Goal: Task Accomplishment & Management: Use online tool/utility

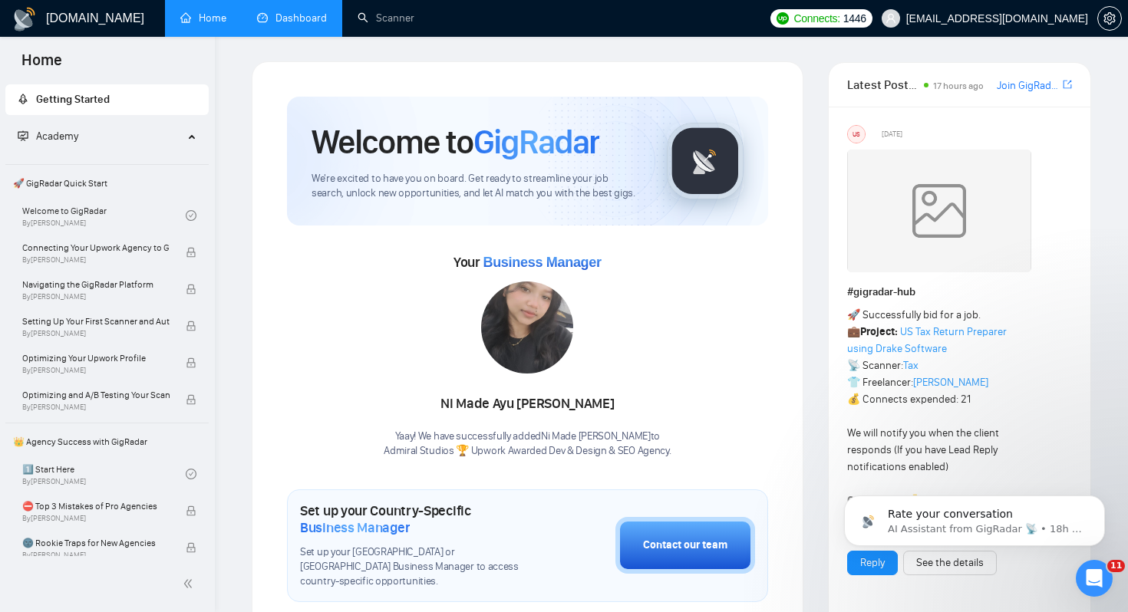
click at [301, 25] on link "Dashboard" at bounding box center [292, 18] width 70 height 13
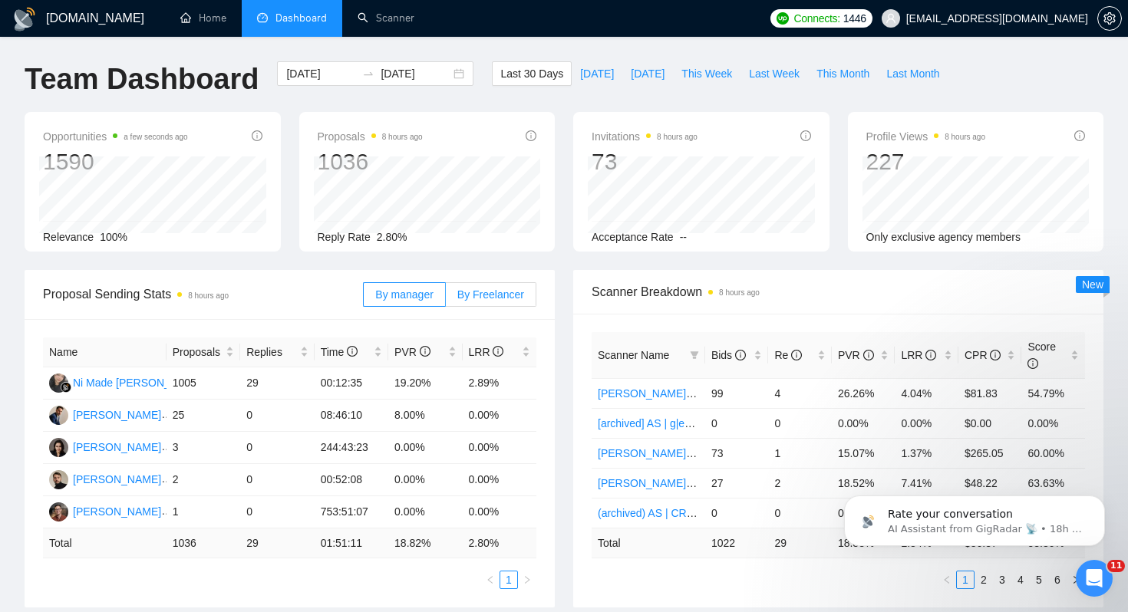
click at [498, 294] on span "By Freelancer" at bounding box center [490, 295] width 67 height 12
click at [446, 299] on input "By Freelancer" at bounding box center [446, 299] width 0 height 0
click at [410, 358] on span "PVR" at bounding box center [412, 352] width 36 height 12
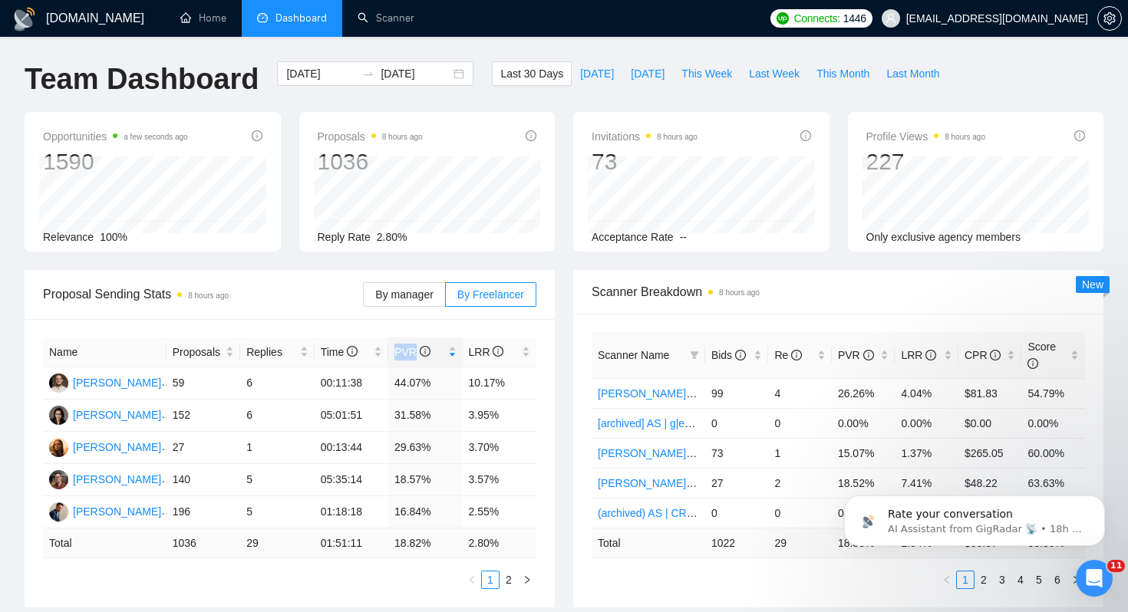
click at [442, 325] on div "Name Proposals Replies Time PVR LRR Nick Nahnybida 59 6 00:11:38 44.07% 10.17% …" at bounding box center [290, 463] width 530 height 289
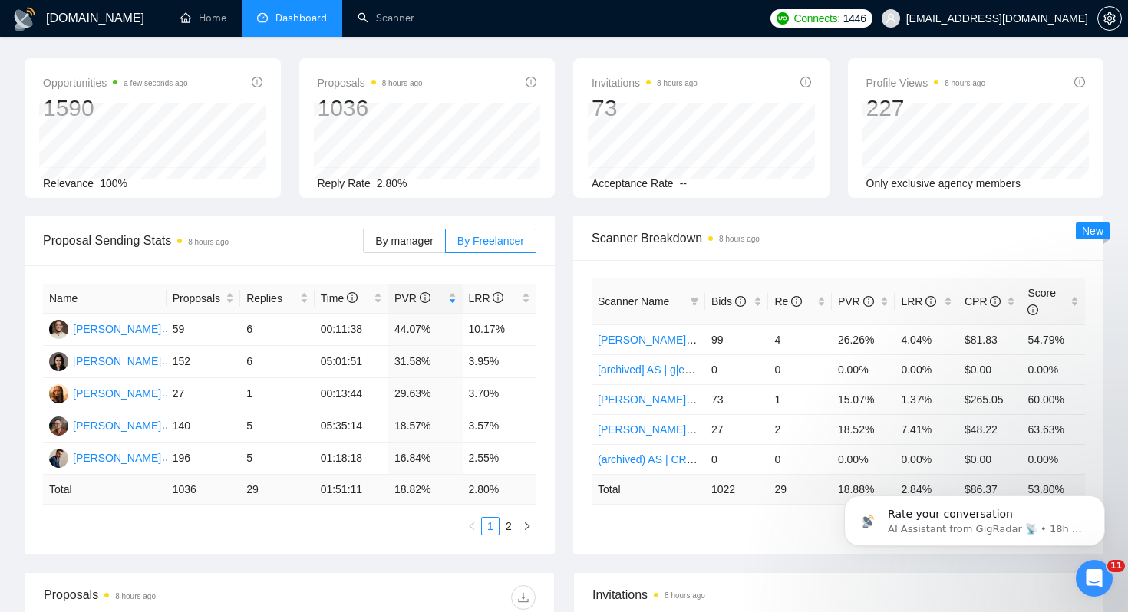
scroll to position [55, 0]
click at [431, 298] on span "PVR" at bounding box center [419, 297] width 50 height 17
click at [444, 295] on span "PVR" at bounding box center [419, 297] width 50 height 17
click at [571, 292] on div "Scanner Breakdown 8 hours ago Scanner Name Bids Re PVR LRR CPR Score Anna | Low…" at bounding box center [838, 384] width 549 height 338
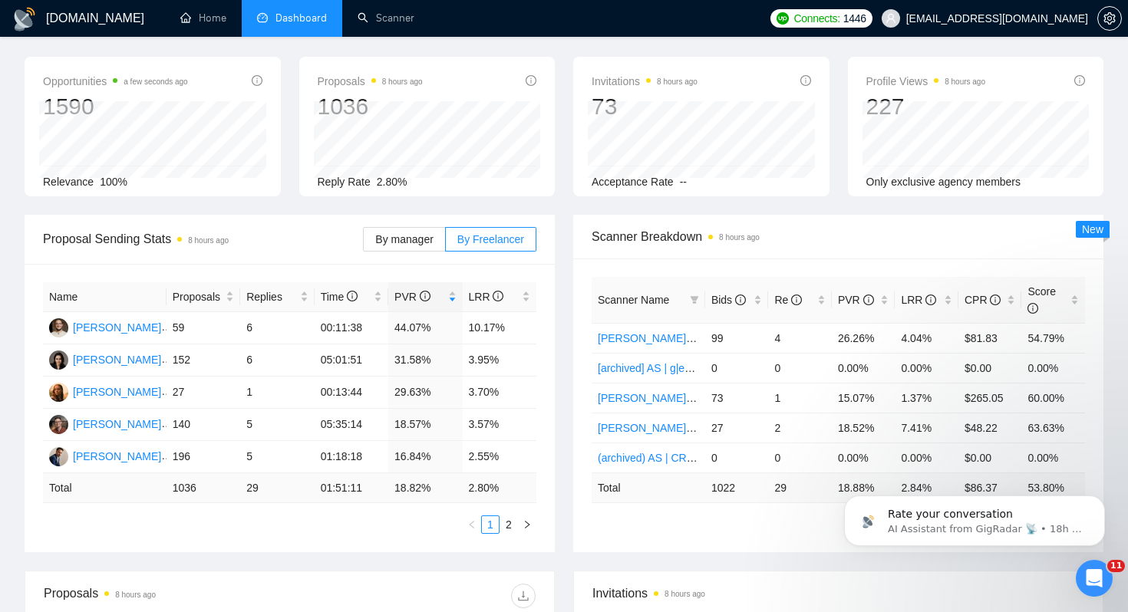
scroll to position [74, 0]
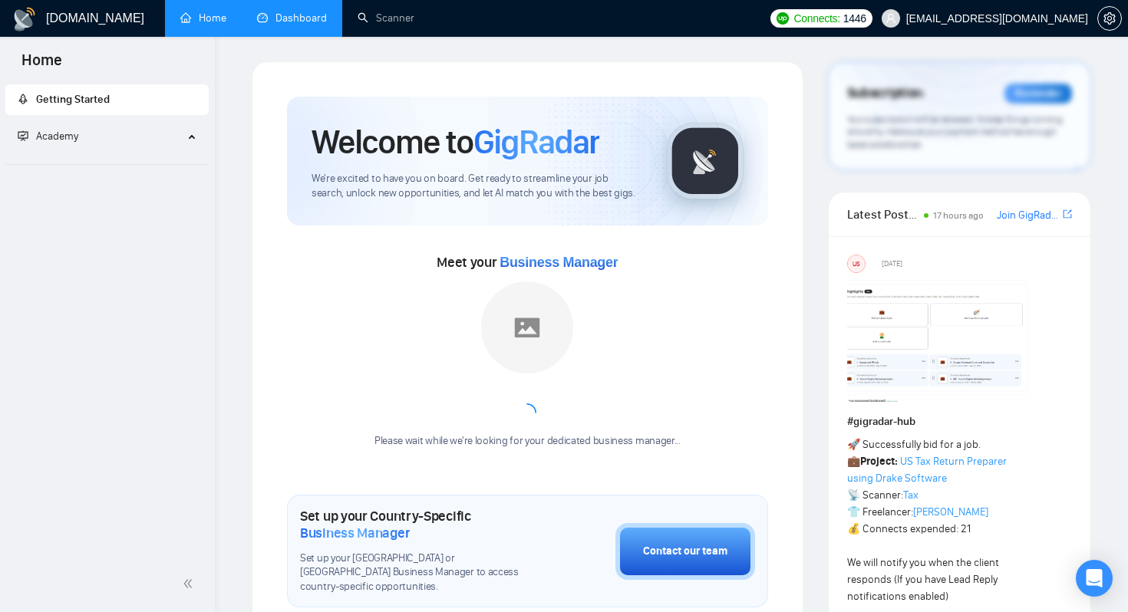
click at [279, 17] on link "Dashboard" at bounding box center [292, 18] width 70 height 13
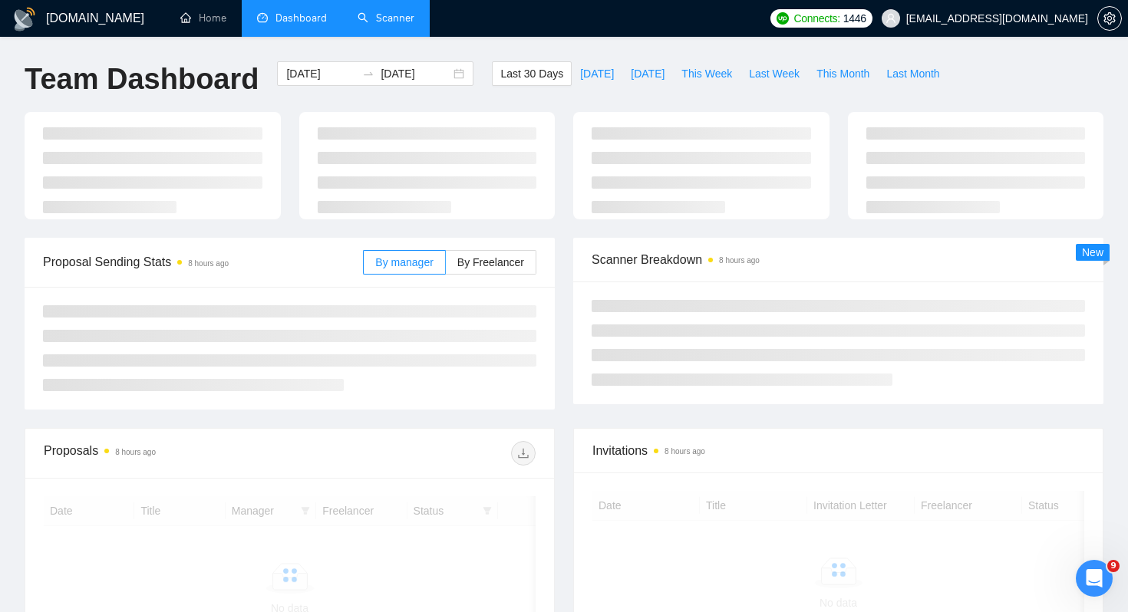
click at [378, 15] on link "Scanner" at bounding box center [386, 18] width 57 height 13
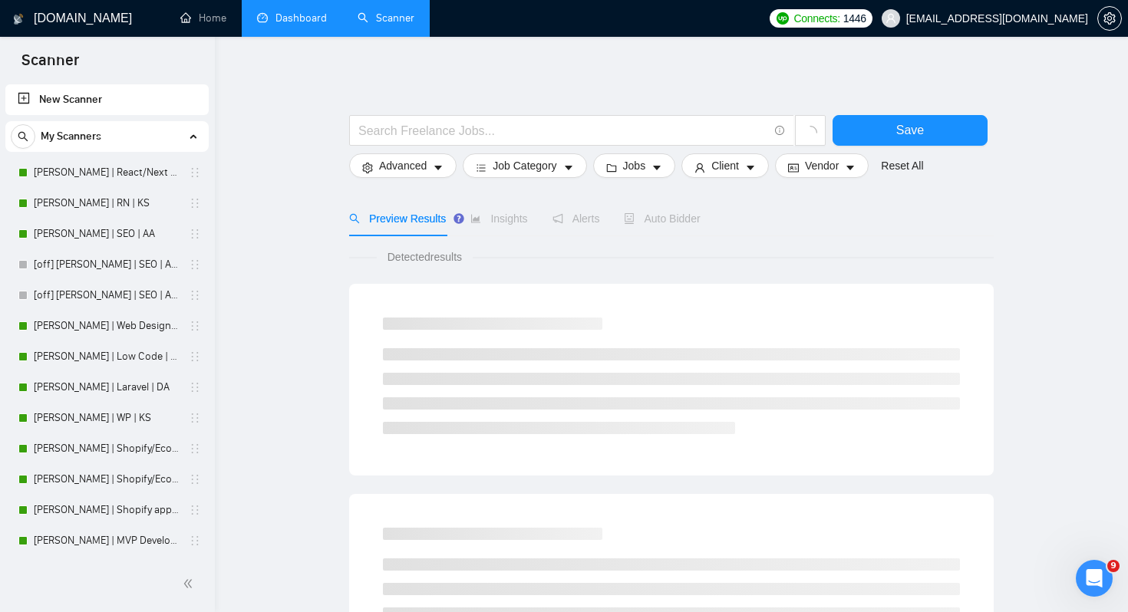
click at [286, 18] on link "Dashboard" at bounding box center [292, 18] width 70 height 13
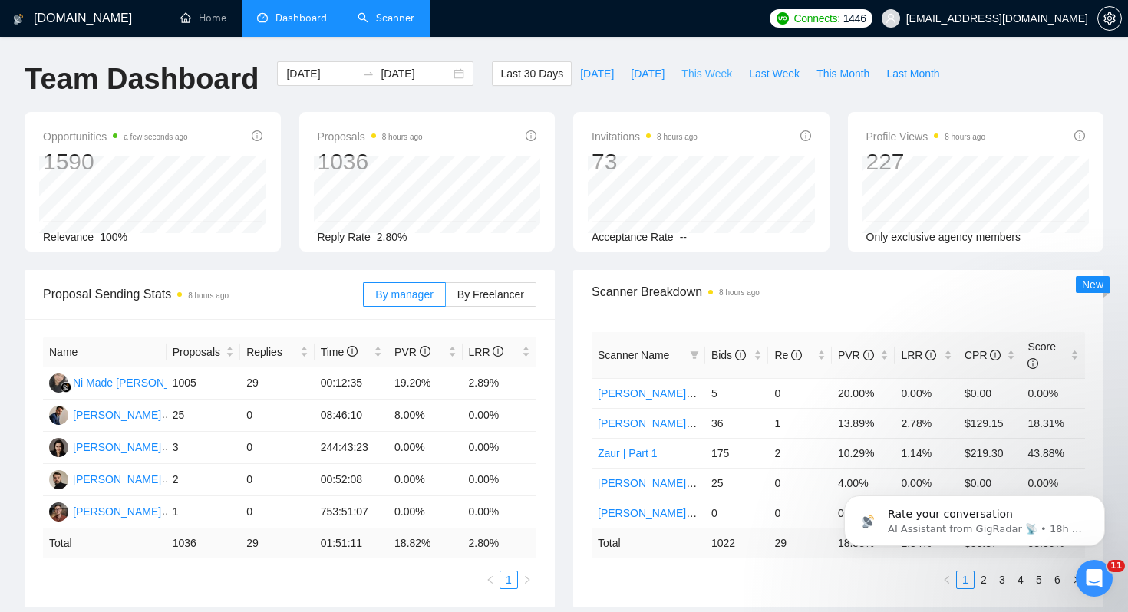
click at [704, 77] on span "This Week" at bounding box center [707, 73] width 51 height 17
type input "[DATE]"
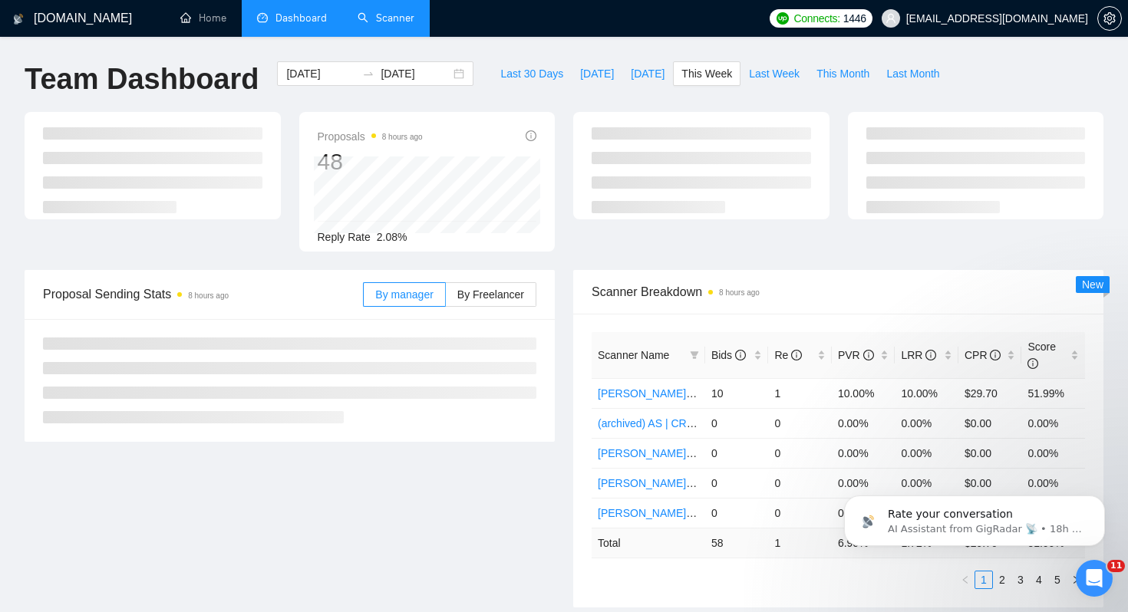
click at [510, 268] on div "Proposals 8 hours ago 48 Reply Rate 2.08%" at bounding box center [563, 191] width 1097 height 158
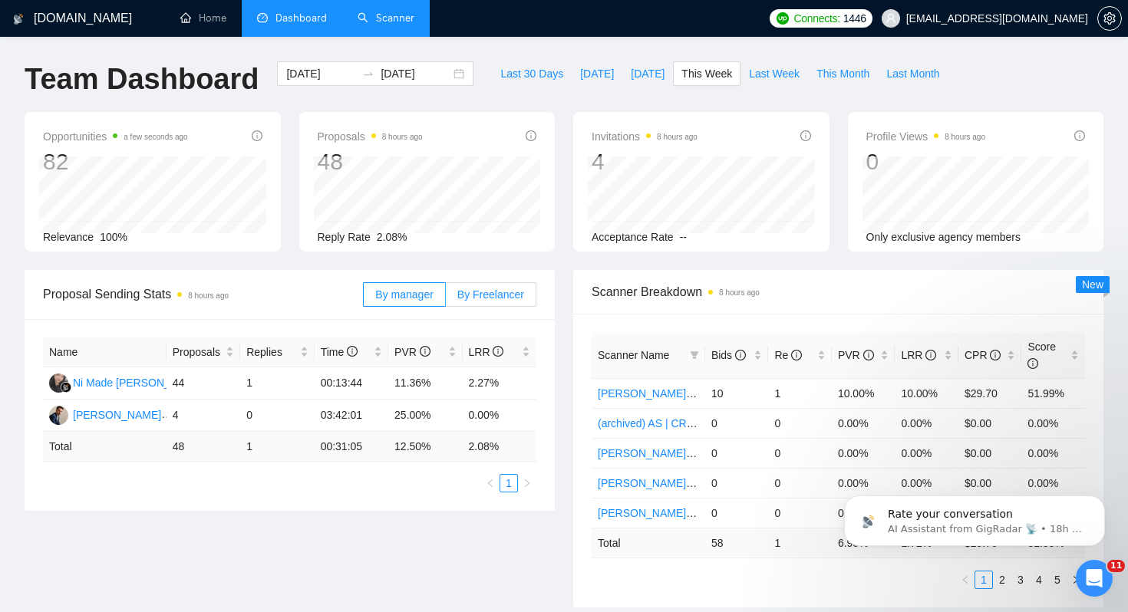
click at [505, 289] on span "By Freelancer" at bounding box center [490, 295] width 67 height 12
click at [446, 299] on input "By Freelancer" at bounding box center [446, 299] width 0 height 0
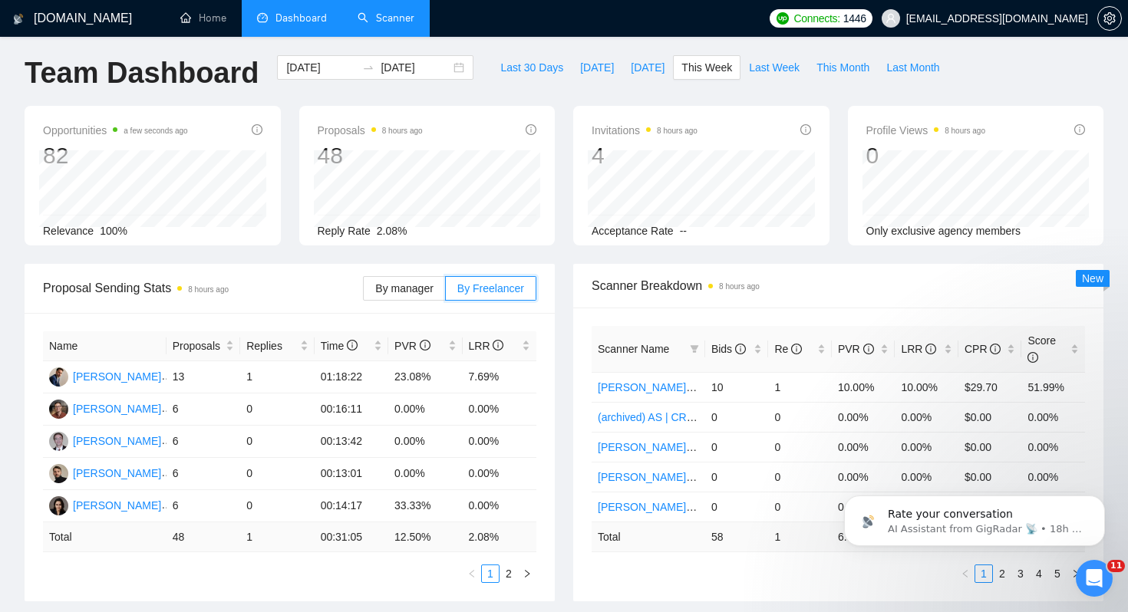
scroll to position [5, 0]
click at [517, 345] on span "LRR" at bounding box center [494, 346] width 51 height 17
click at [551, 332] on div "Name Proposals Replies Time PVR LRR [PERSON_NAME] 13 1 01:18:22 23.08% 7.69% [P…" at bounding box center [290, 458] width 530 height 289
click at [754, 67] on span "Last Week" at bounding box center [774, 68] width 51 height 17
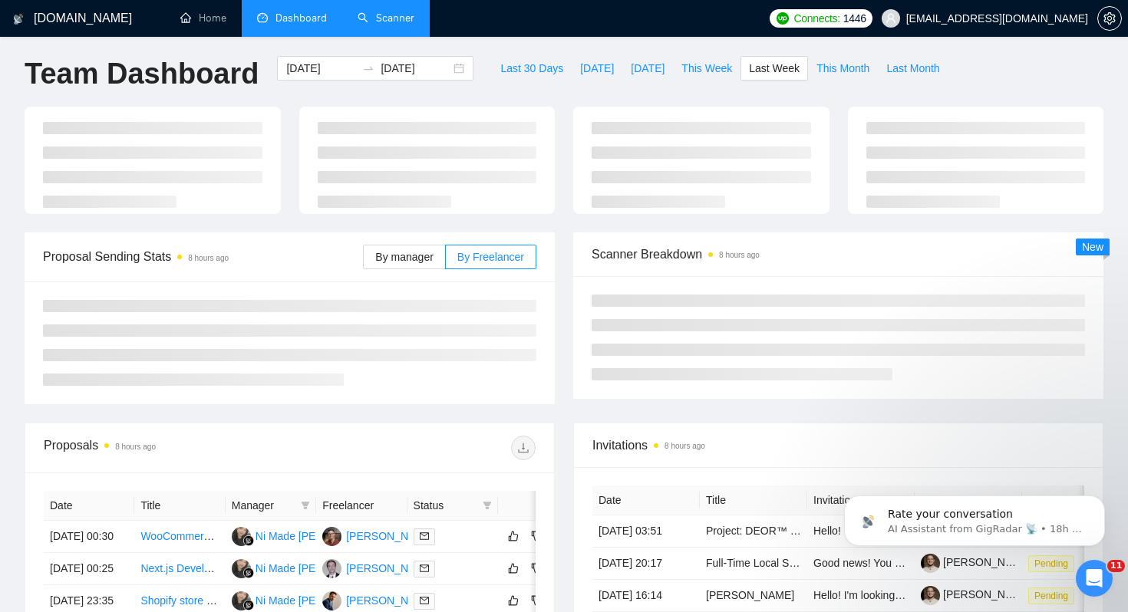
type input "[DATE]"
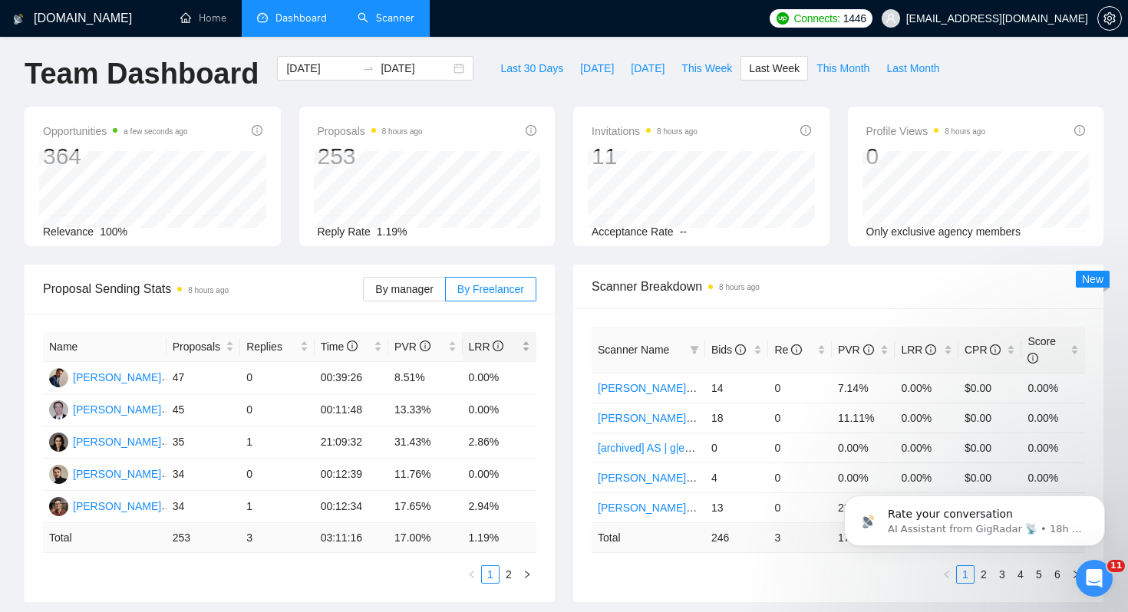
click at [503, 352] on span "LRR" at bounding box center [494, 346] width 51 height 17
click at [510, 351] on span "LRR" at bounding box center [494, 346] width 51 height 17
click at [830, 66] on span "This Month" at bounding box center [843, 69] width 53 height 17
type input "[DATE]"
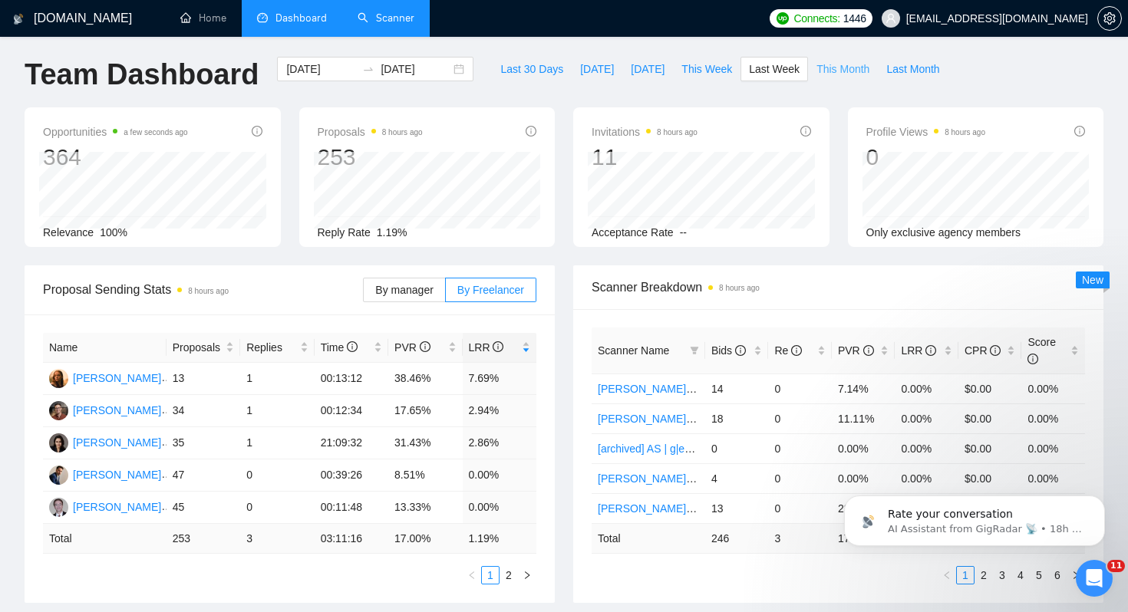
type input "[DATE]"
click at [514, 342] on span "LRR" at bounding box center [494, 347] width 51 height 17
click at [569, 350] on div "Scanner Breakdown 8 hours ago Scanner Name Bids Re PVR LRR CPR Score [PERSON_NA…" at bounding box center [838, 435] width 549 height 338
click at [913, 67] on span "Last Month" at bounding box center [912, 69] width 53 height 17
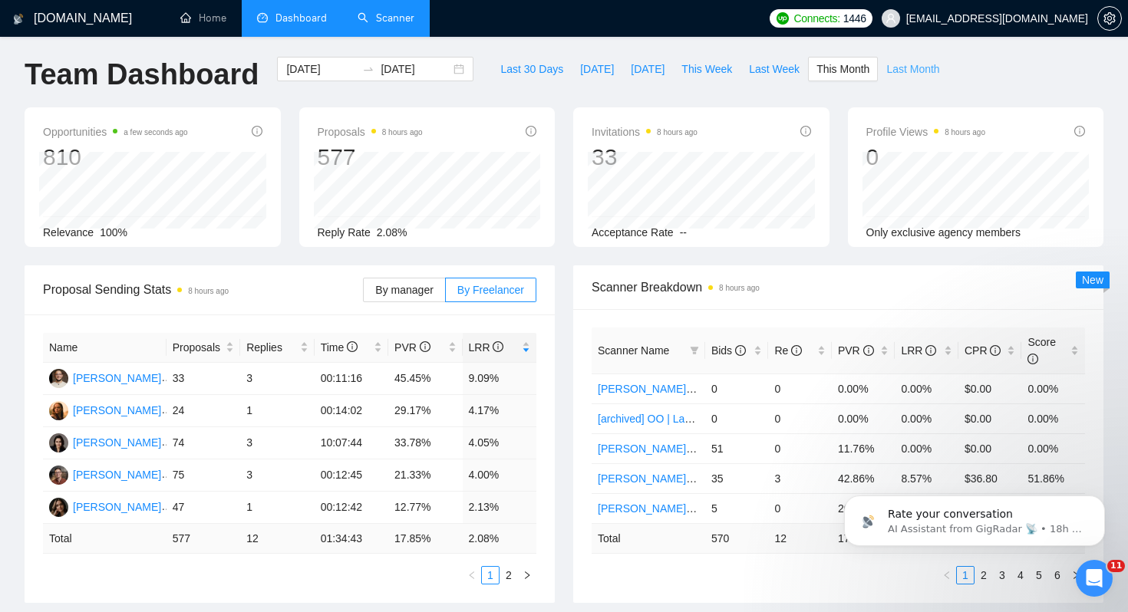
type input "[DATE]"
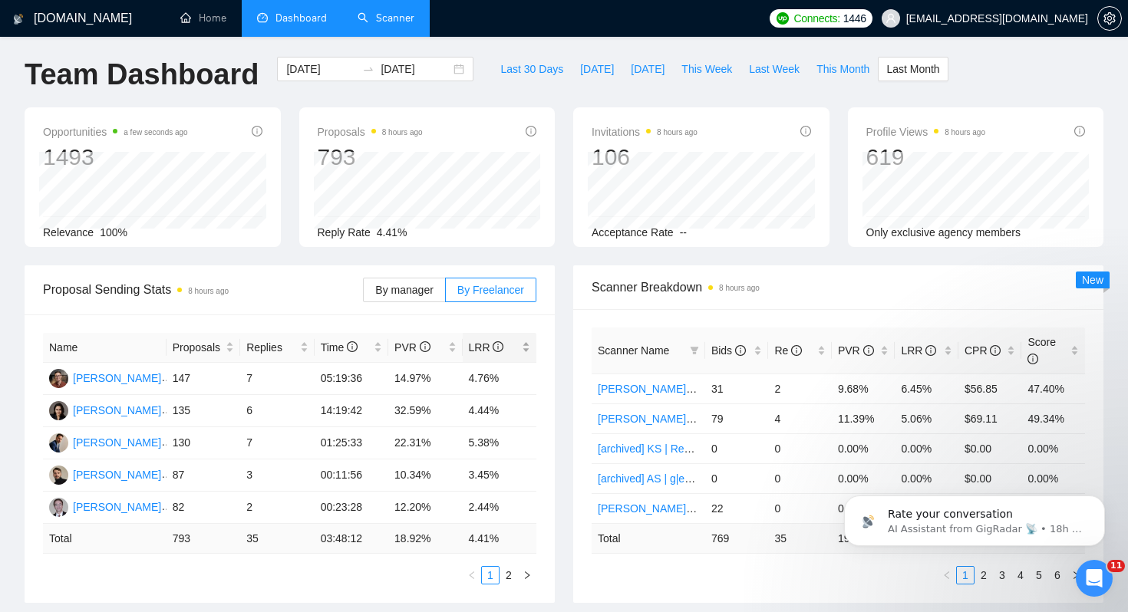
click at [510, 339] on div "LRR" at bounding box center [500, 347] width 62 height 17
click at [520, 344] on div "LRR" at bounding box center [500, 347] width 62 height 17
click at [563, 355] on div "Proposal Sending Stats 8 hours ago By manager By Freelancer Name Proposals Repl…" at bounding box center [289, 435] width 549 height 338
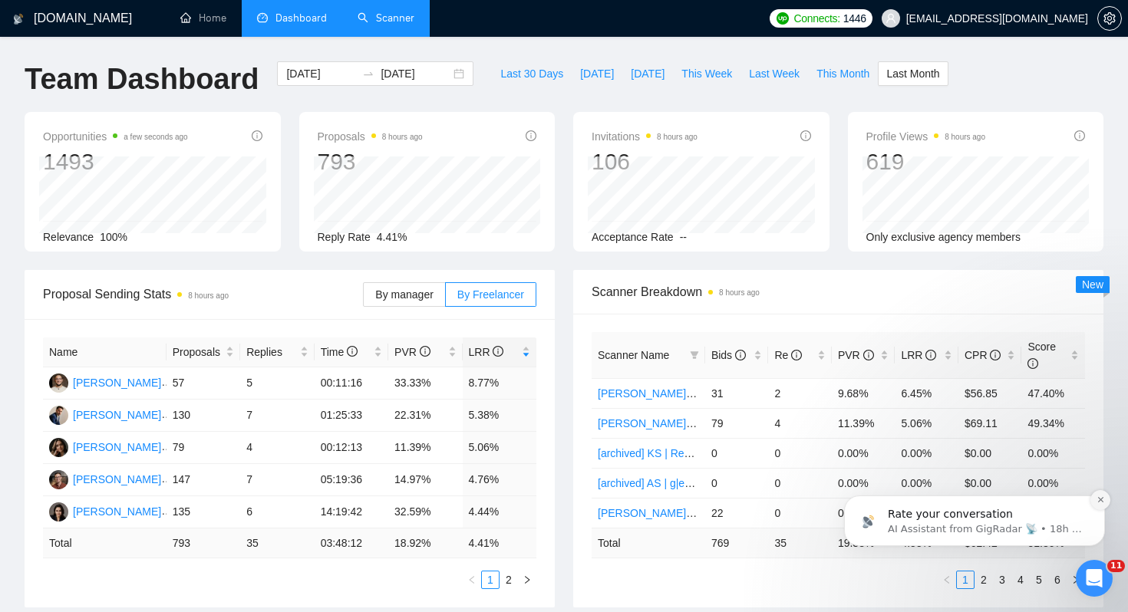
click at [1097, 498] on icon "Dismiss notification" at bounding box center [1101, 500] width 8 height 8
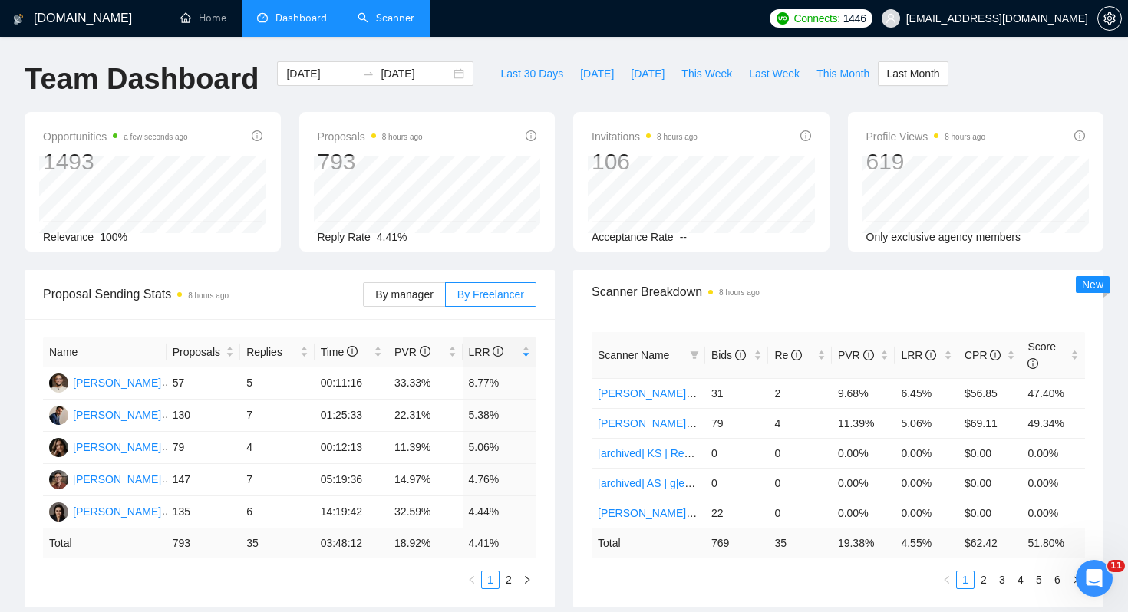
click at [566, 266] on div "Opportunities a few seconds ago 1493 Relevance 100% Proposals 8 hours ago 793 R…" at bounding box center [563, 191] width 1097 height 158
click at [562, 259] on div "Opportunities a few seconds ago 1493 Relevance 100% Proposals 8 hours ago 793 R…" at bounding box center [563, 191] width 1097 height 158
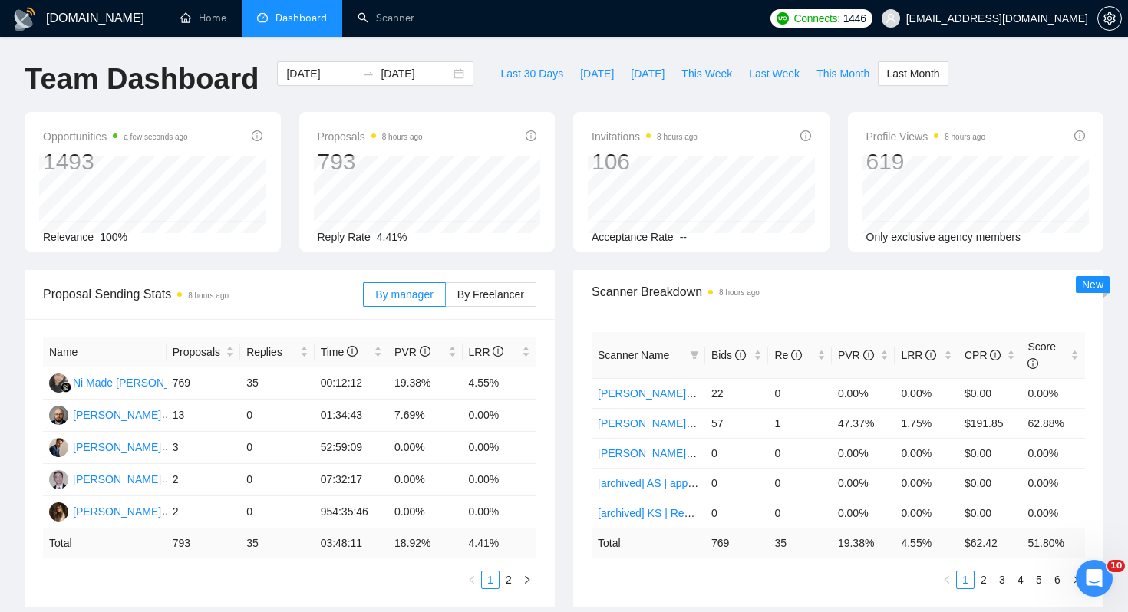
click at [563, 135] on div "Proposals 8 hours ago 793 2025-08-28 Sent 37 Replied 2 Reply Rate 4.41%" at bounding box center [427, 182] width 275 height 140
click at [370, 25] on link "Scanner" at bounding box center [386, 18] width 57 height 13
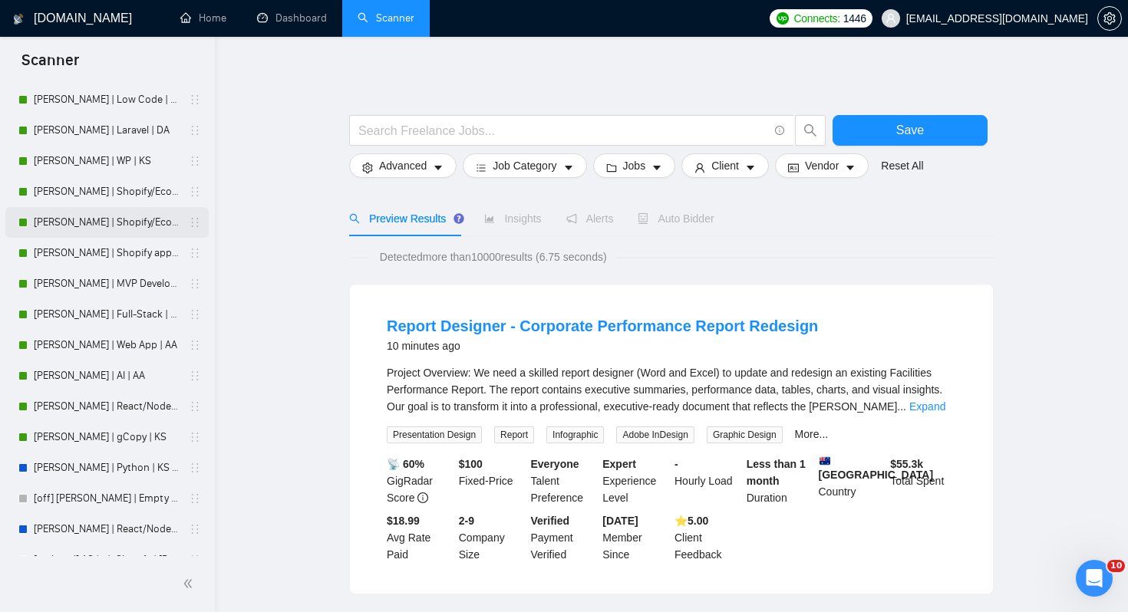
scroll to position [259, 0]
click at [84, 276] on link "[PERSON_NAME] | MVP Development | AA" at bounding box center [107, 282] width 146 height 31
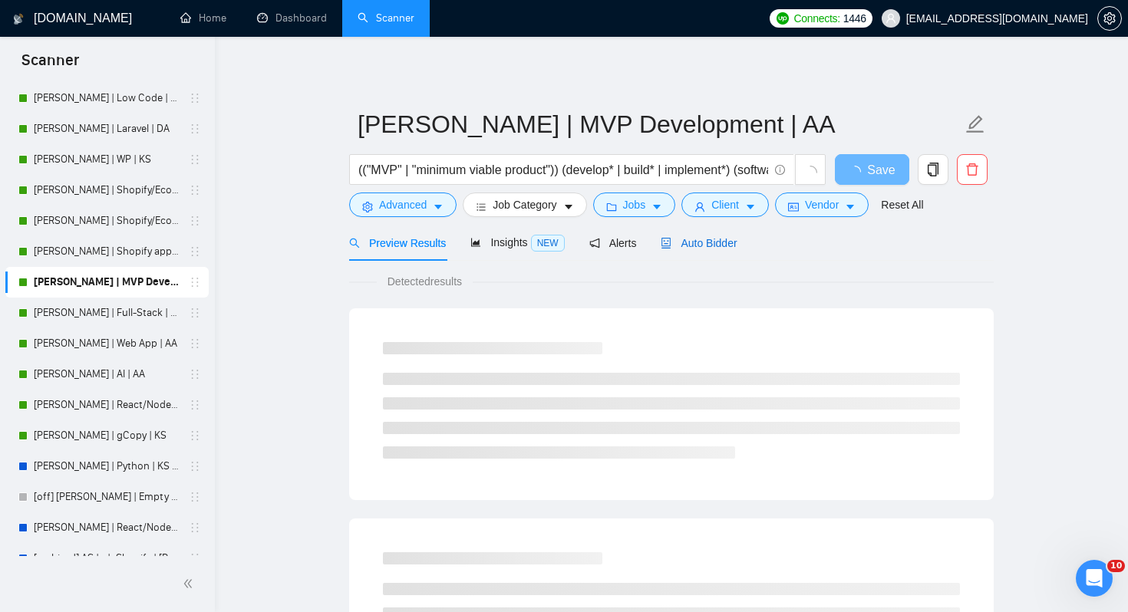
click at [705, 238] on span "Auto Bidder" at bounding box center [699, 243] width 76 height 12
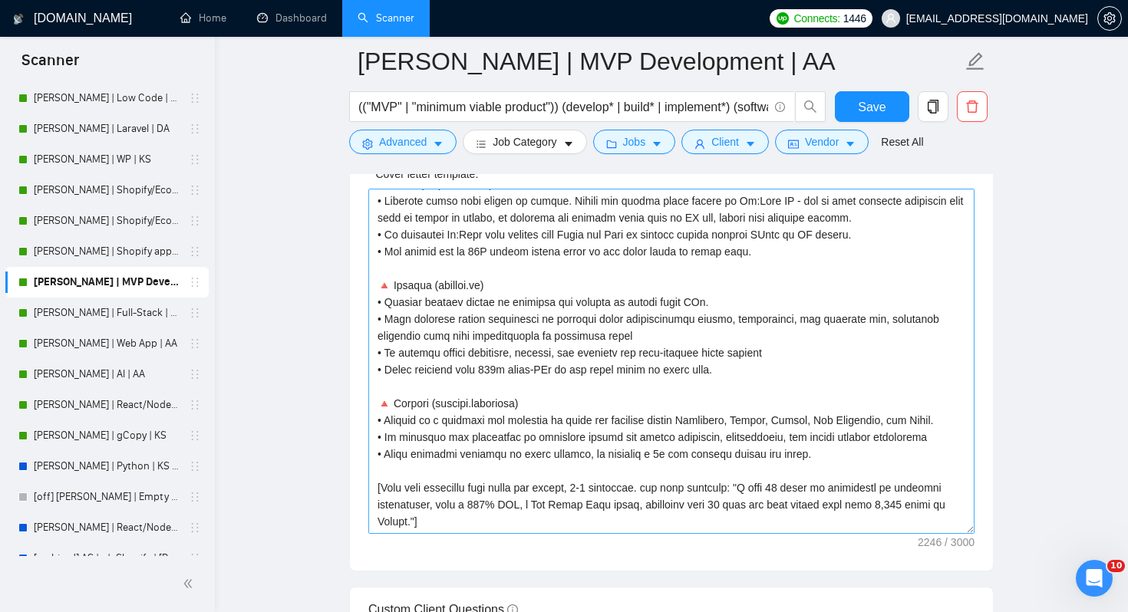
scroll to position [1796, 0]
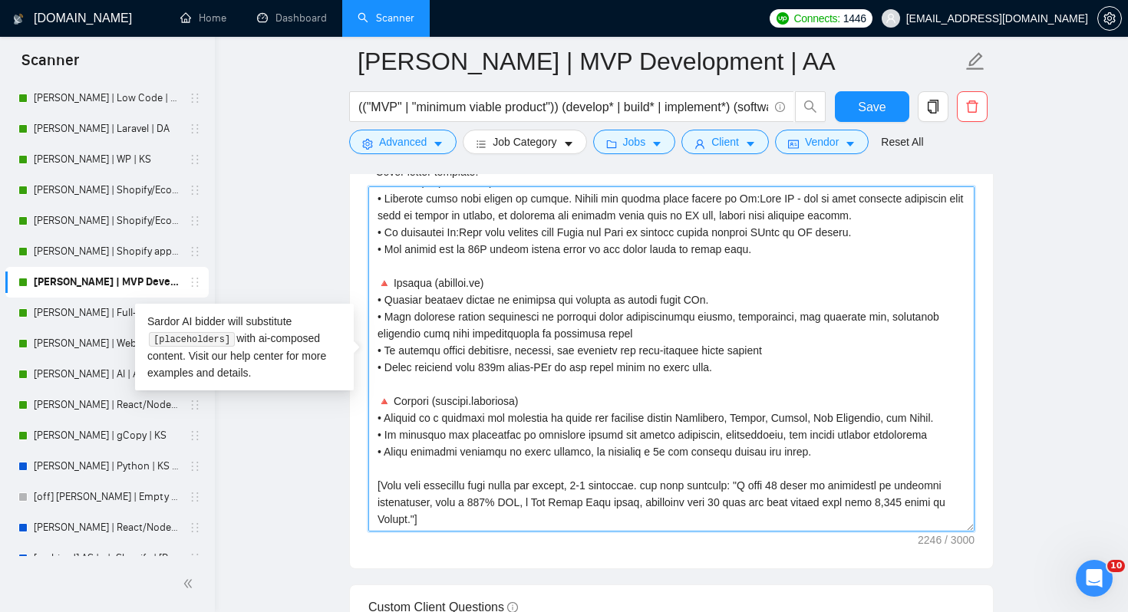
drag, startPoint x: 772, startPoint y: 486, endPoint x: 498, endPoint y: 522, distance: 276.4
click at [498, 522] on textarea "Cover letter template:" at bounding box center [671, 358] width 606 height 345
paste textarea "’m not the one to talk about myself much - you’ve likely already checked my pro…"
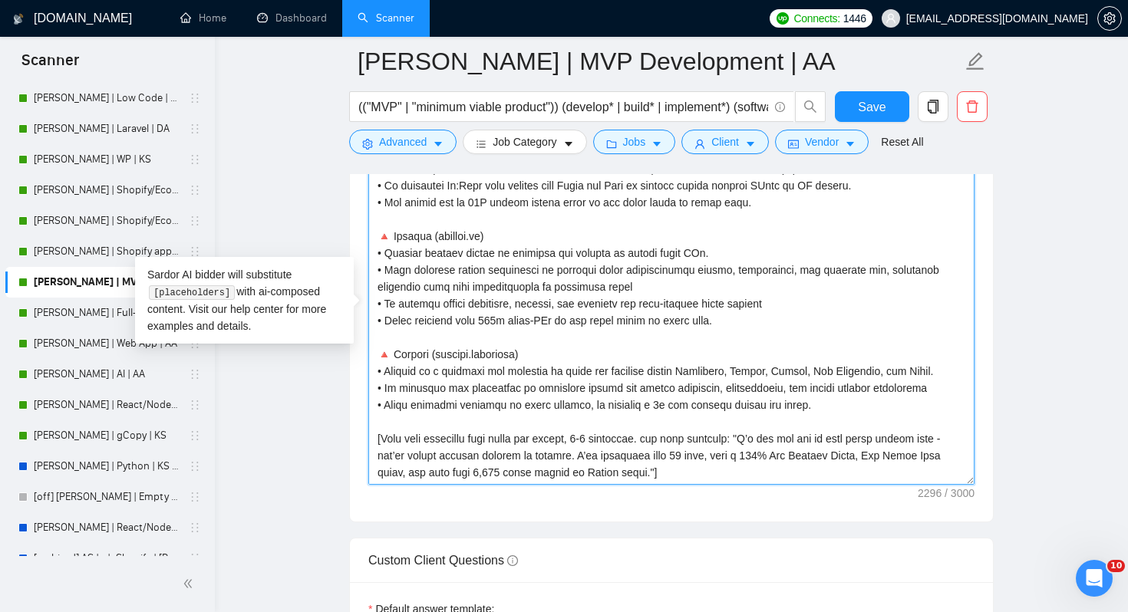
scroll to position [1850, 0]
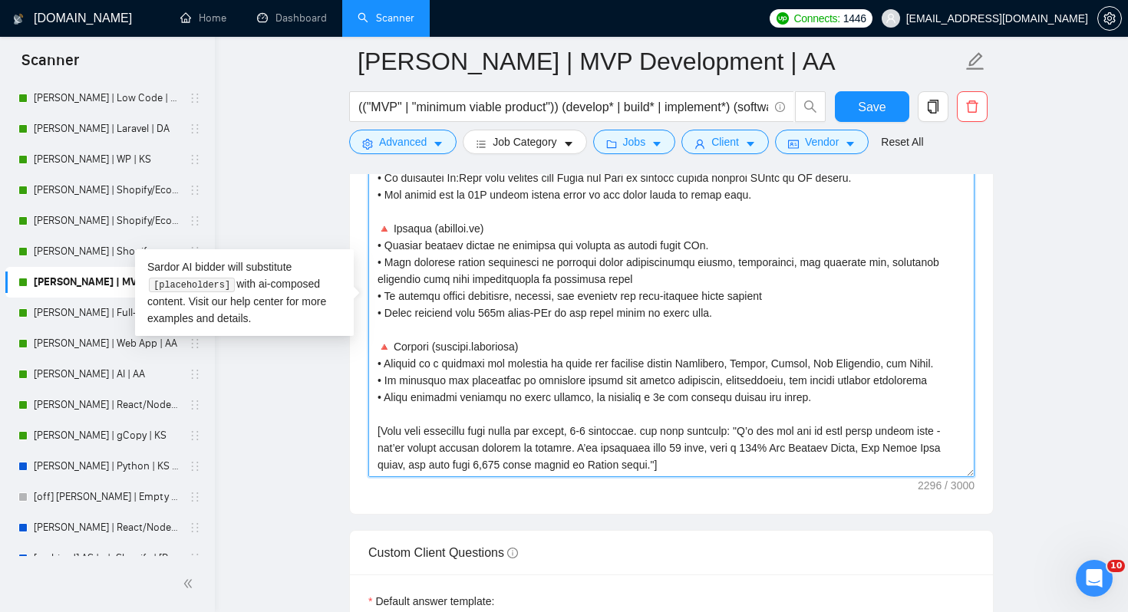
click at [759, 466] on textarea "Cover letter template:" at bounding box center [671, 304] width 606 height 345
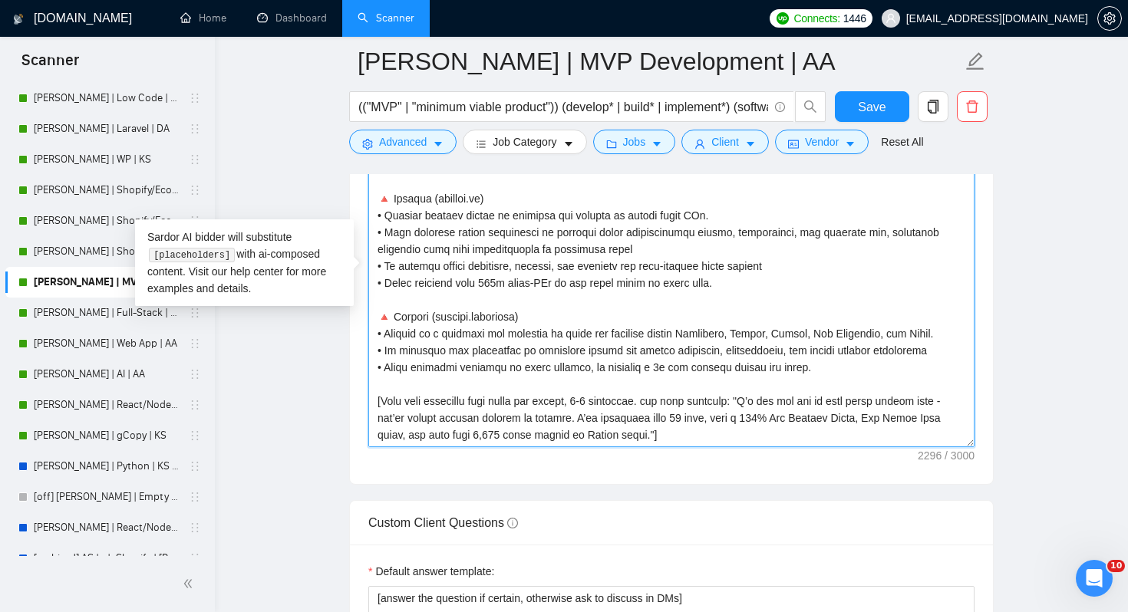
scroll to position [1887, 0]
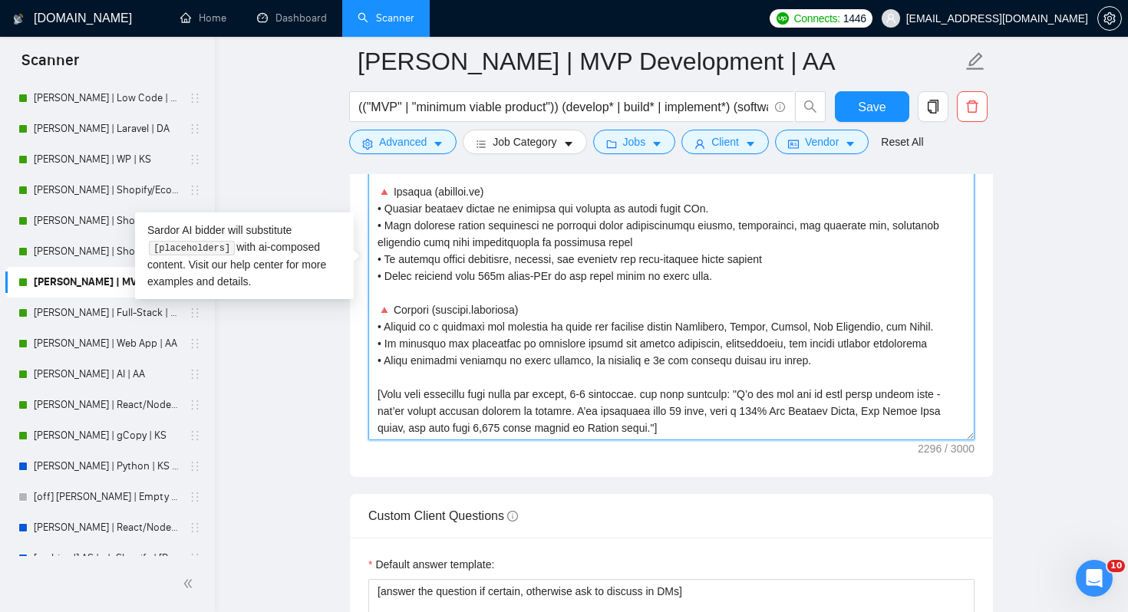
click at [766, 421] on textarea "Cover letter template:" at bounding box center [671, 267] width 606 height 345
drag, startPoint x: 758, startPoint y: 398, endPoint x: 742, endPoint y: 352, distance: 49.5
click at [742, 352] on textarea "Cover letter template:" at bounding box center [671, 267] width 606 height 345
click at [715, 421] on textarea "Cover letter template:" at bounding box center [671, 267] width 606 height 345
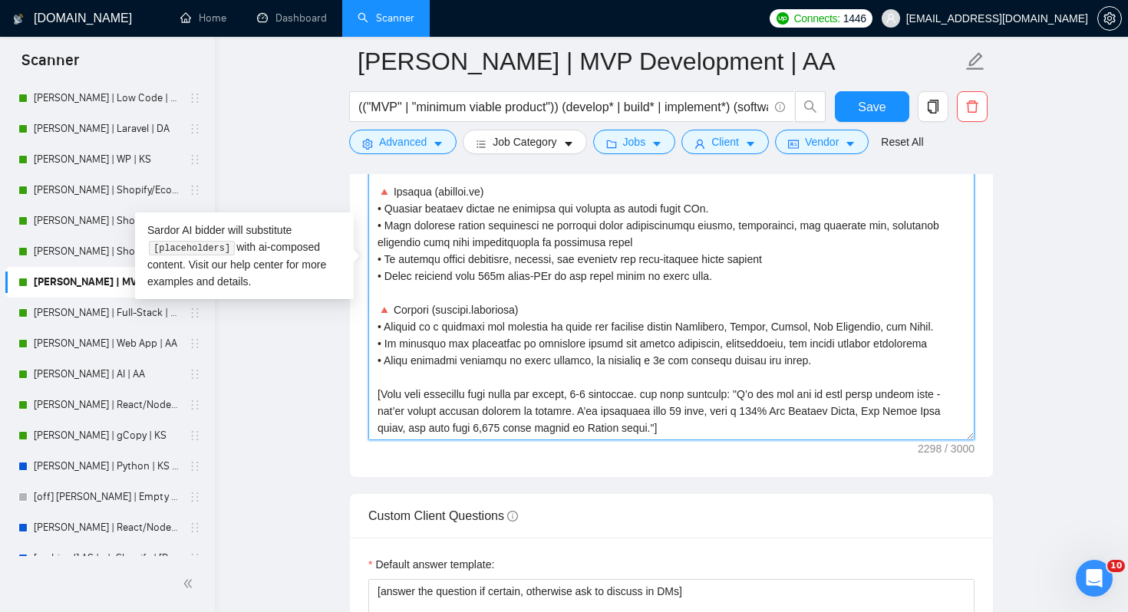
paste textarea "[Make this paragraph very short and simple, 2-3 sentences. use this template: "…"
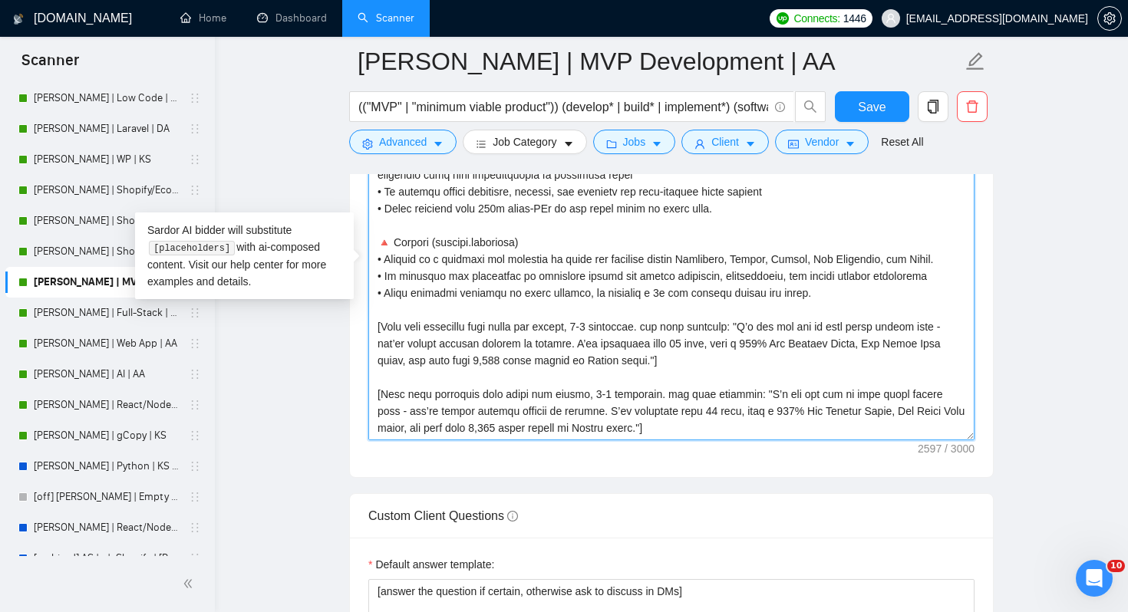
scroll to position [304, 0]
click at [437, 423] on textarea "Cover letter template:" at bounding box center [671, 267] width 606 height 345
drag, startPoint x: 772, startPoint y: 396, endPoint x: 733, endPoint y: 425, distance: 48.8
click at [733, 425] on textarea "Cover letter template:" at bounding box center [671, 267] width 606 height 345
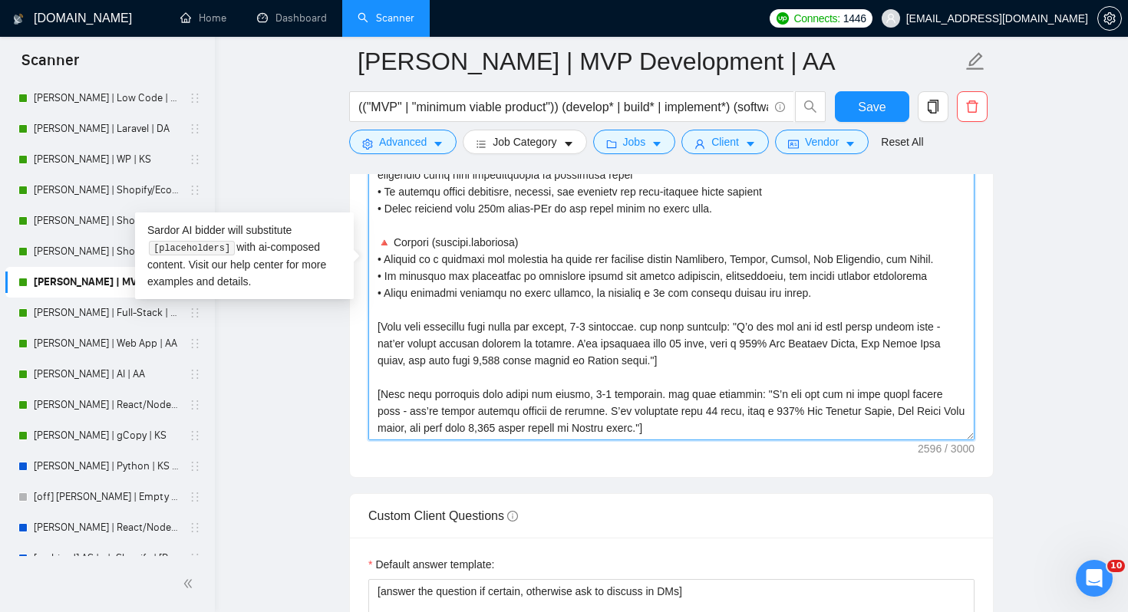
paste textarea "believe a quick meeting would be the easiest way to move forward. What time thi…"
type textarea "[Don't write any greeting. For the remaining cover letter, use English in conve…"
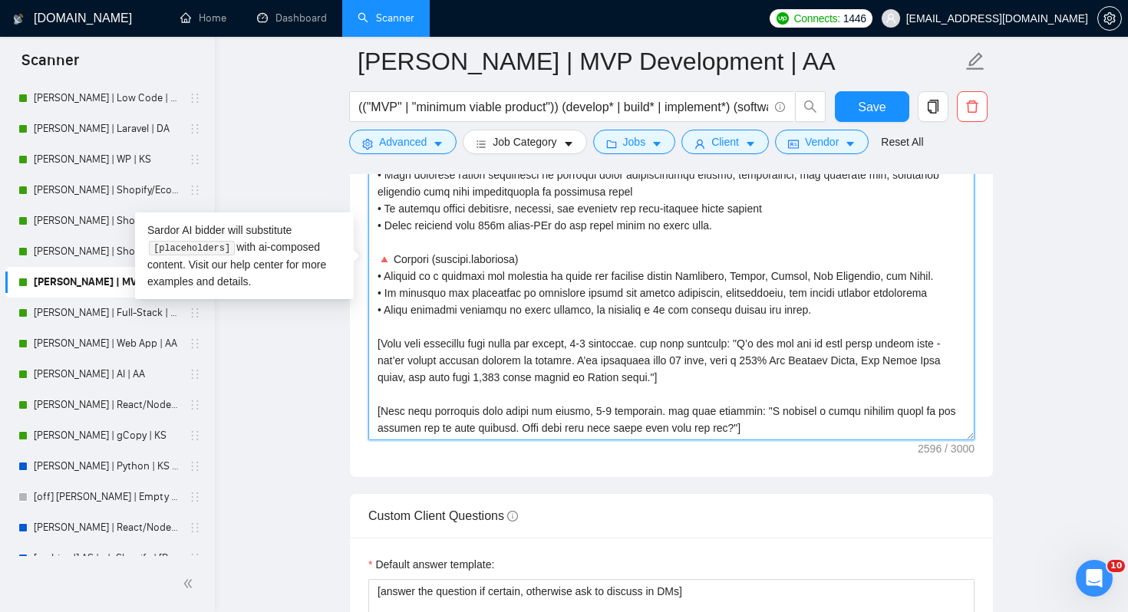
scroll to position [270, 0]
click at [744, 363] on textarea "Cover letter template:" at bounding box center [671, 267] width 606 height 345
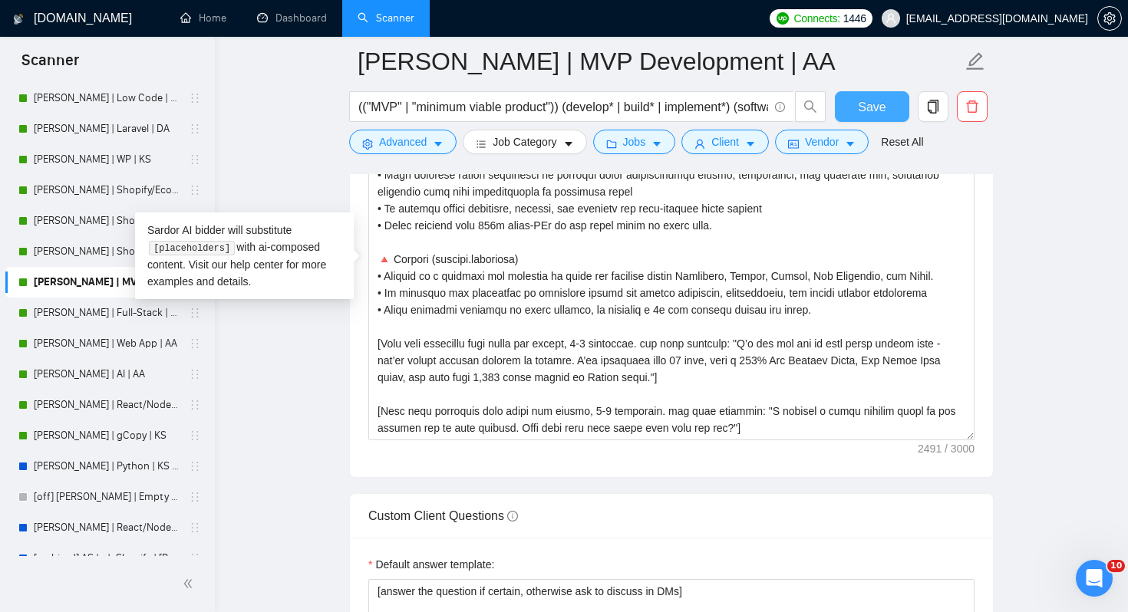
click at [863, 94] on button "Save" at bounding box center [872, 106] width 74 height 31
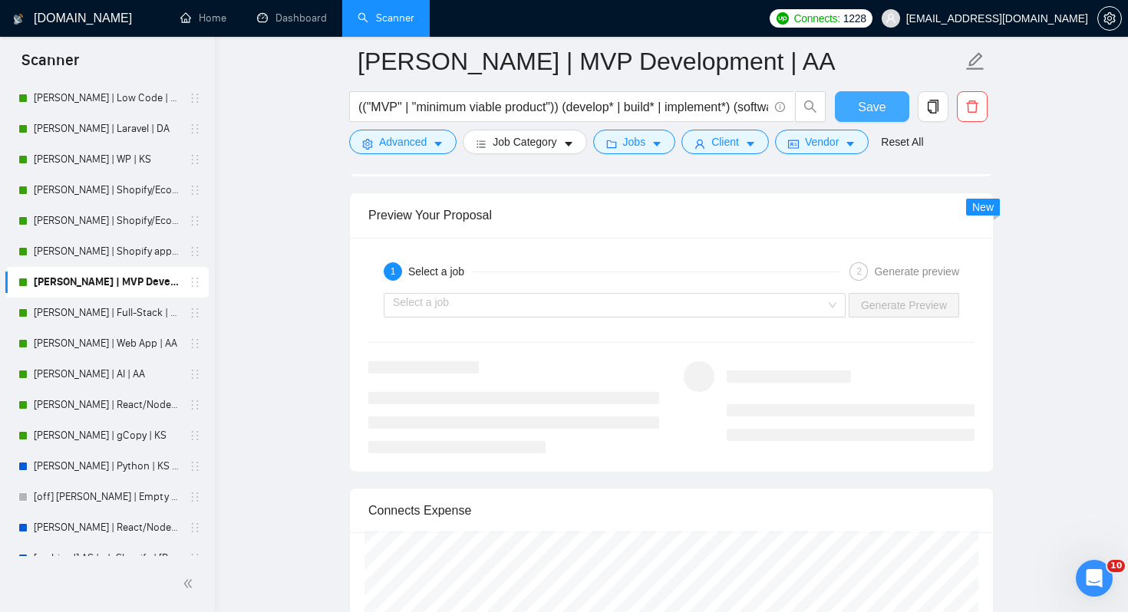
scroll to position [2992, 0]
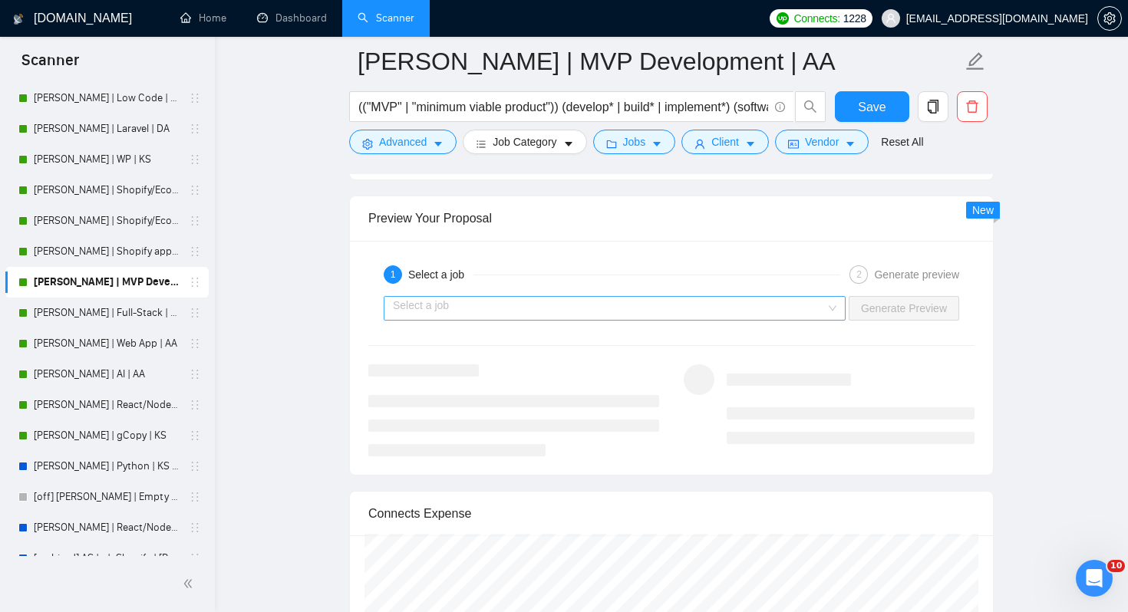
click at [759, 317] on input "search" at bounding box center [609, 308] width 433 height 23
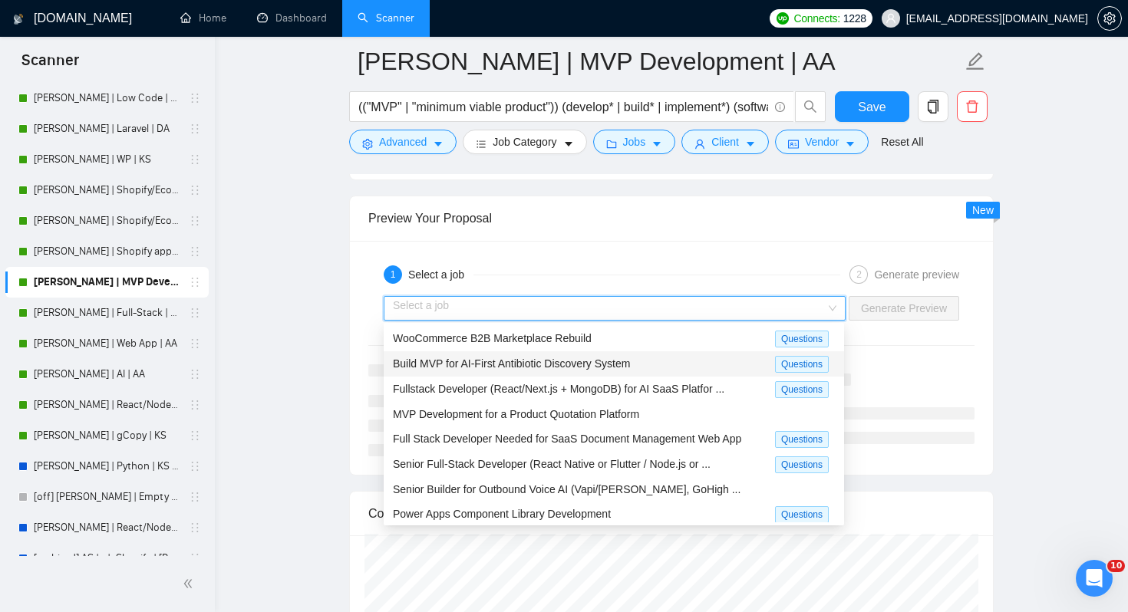
click at [675, 363] on div "Build MVP for AI-First Antibiotic Discovery System" at bounding box center [584, 364] width 382 height 18
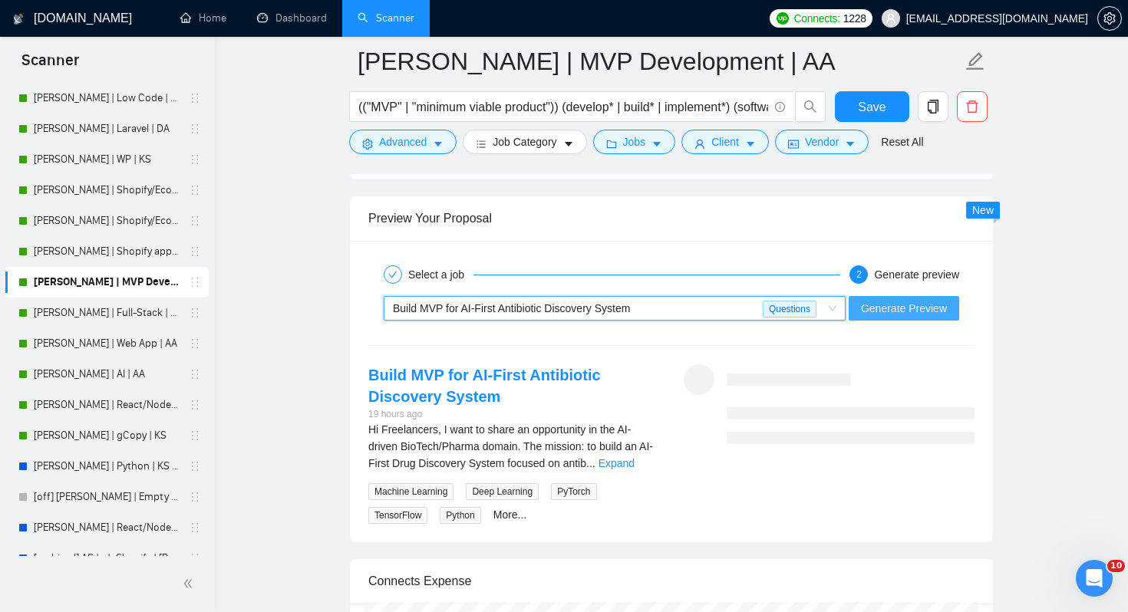
click at [873, 307] on span "Generate Preview" at bounding box center [904, 308] width 86 height 17
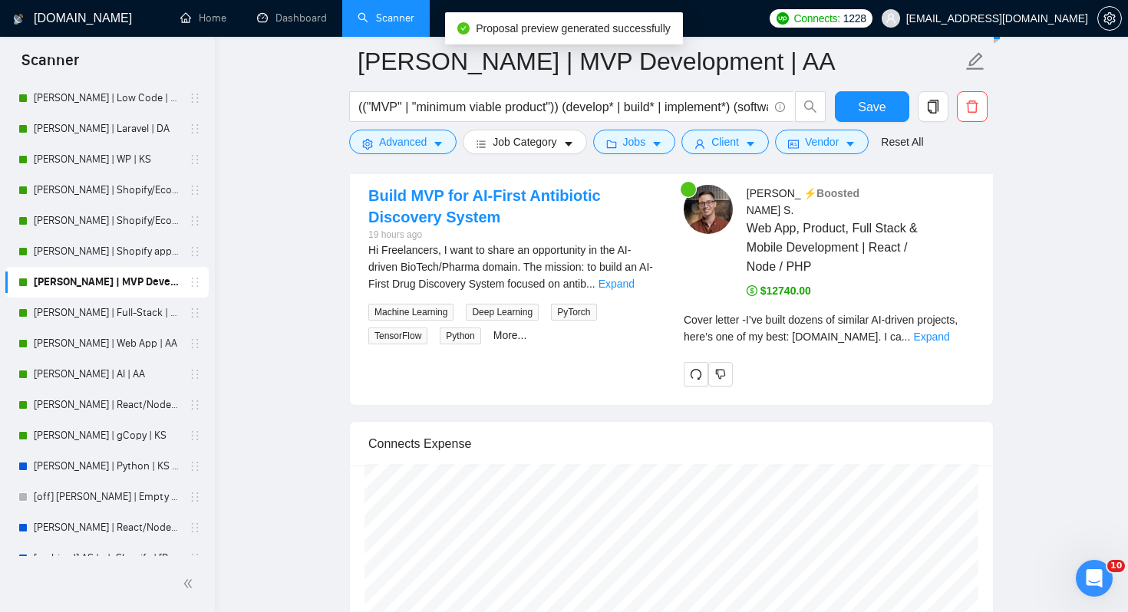
scroll to position [3217, 0]
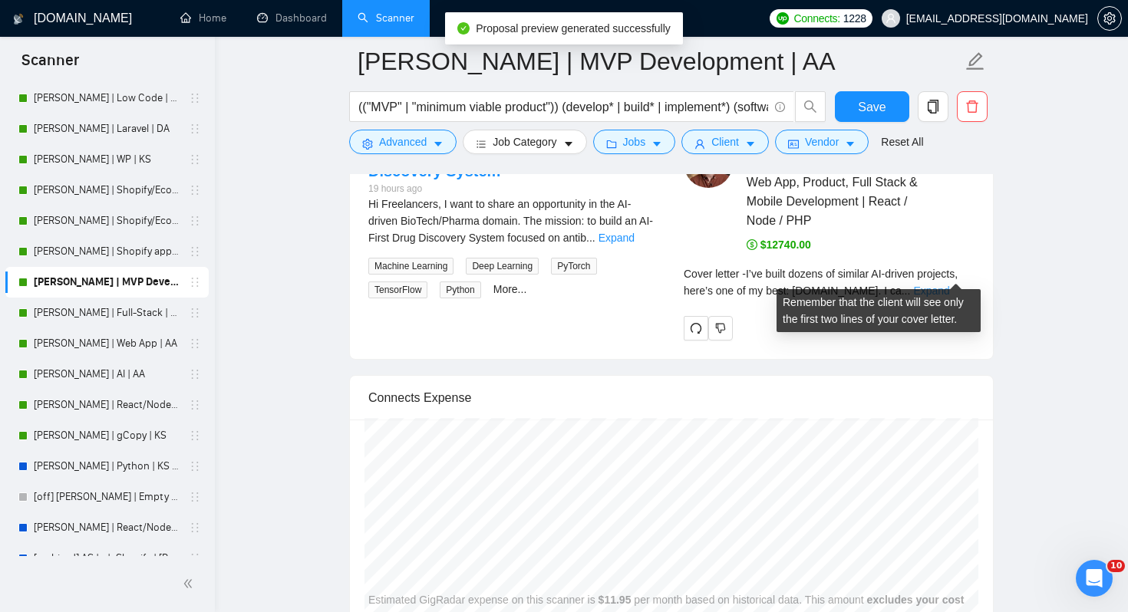
click at [937, 285] on link "Expand" at bounding box center [931, 291] width 36 height 12
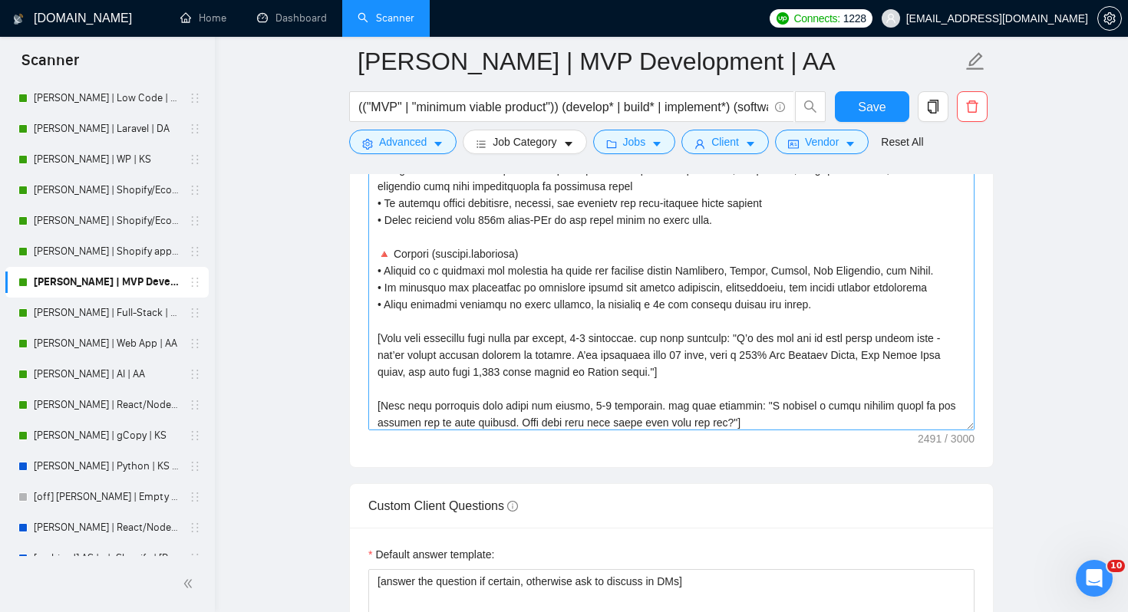
scroll to position [270, 0]
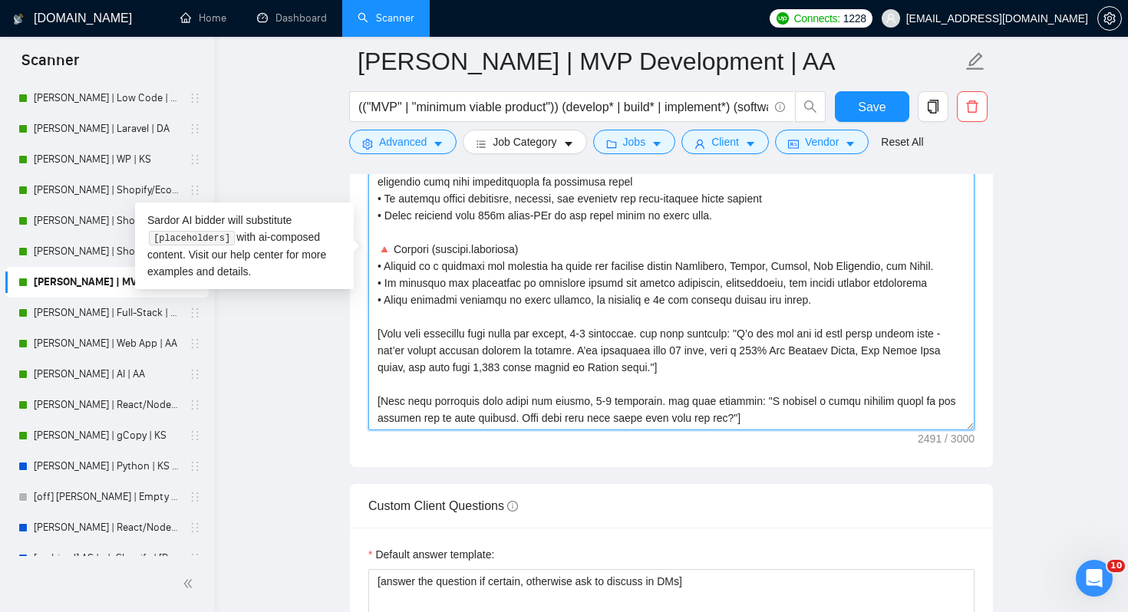
drag, startPoint x: 771, startPoint y: 333, endPoint x: 378, endPoint y: 337, distance: 392.2
click at [378, 337] on textarea "Cover letter template:" at bounding box center [671, 257] width 606 height 345
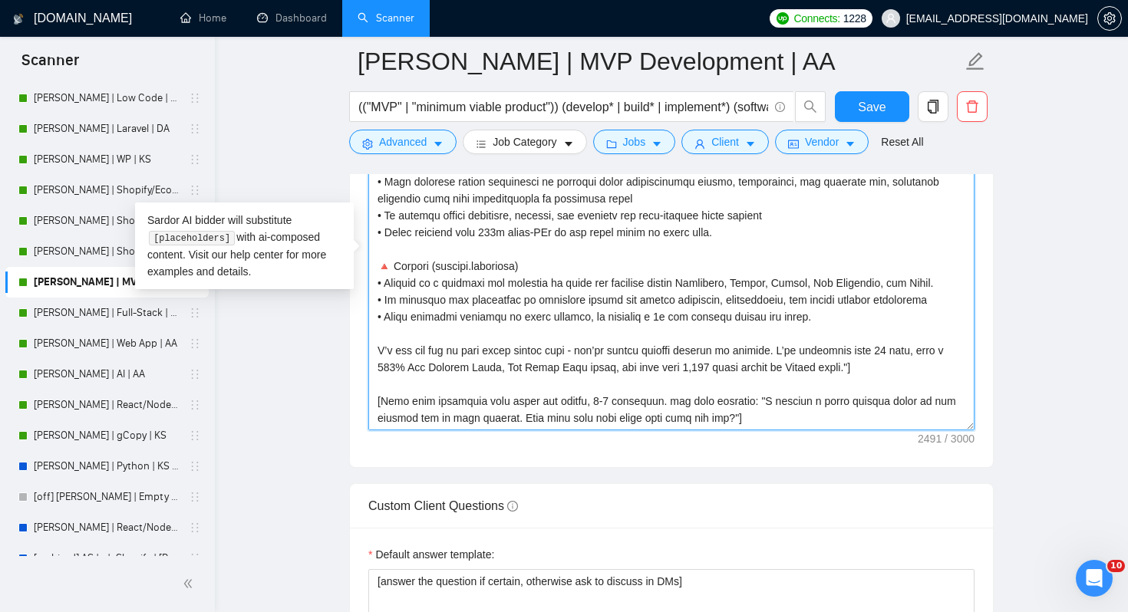
scroll to position [253, 0]
click at [921, 371] on textarea "Cover letter template:" at bounding box center [671, 257] width 606 height 345
drag, startPoint x: 773, startPoint y: 401, endPoint x: 372, endPoint y: 402, distance: 400.6
click at [372, 402] on textarea "Cover letter template:" at bounding box center [671, 257] width 606 height 345
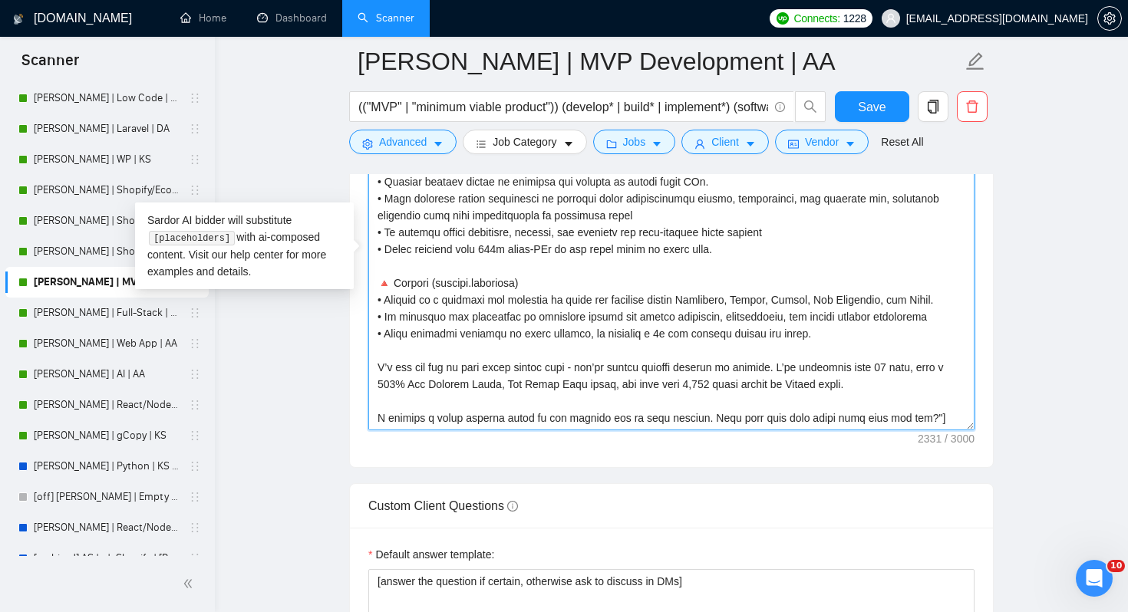
scroll to position [236, 0]
click at [956, 417] on textarea "Cover letter template:" at bounding box center [671, 257] width 606 height 345
type textarea "[Don't write any greeting. For the remaining cover letter, use English in conve…"
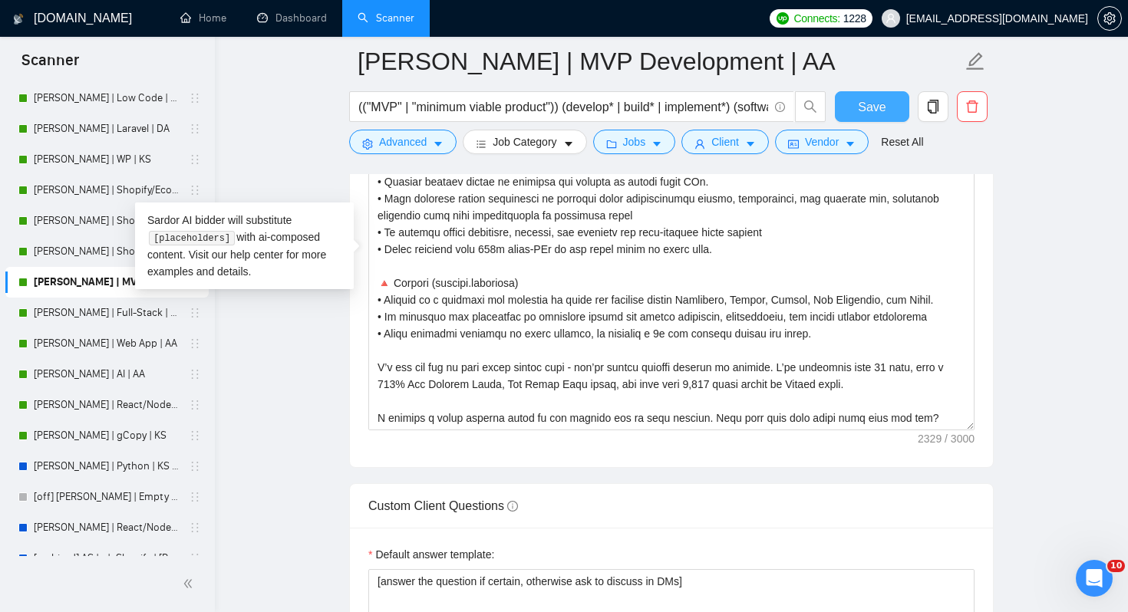
click at [868, 106] on span "Save" at bounding box center [872, 106] width 28 height 19
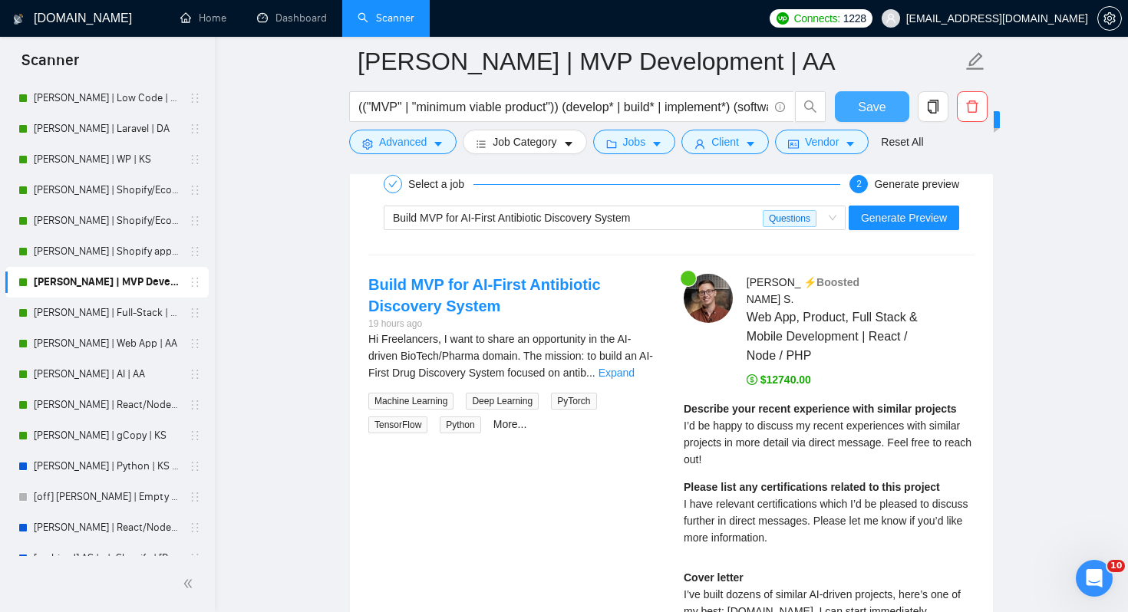
scroll to position [3016, 0]
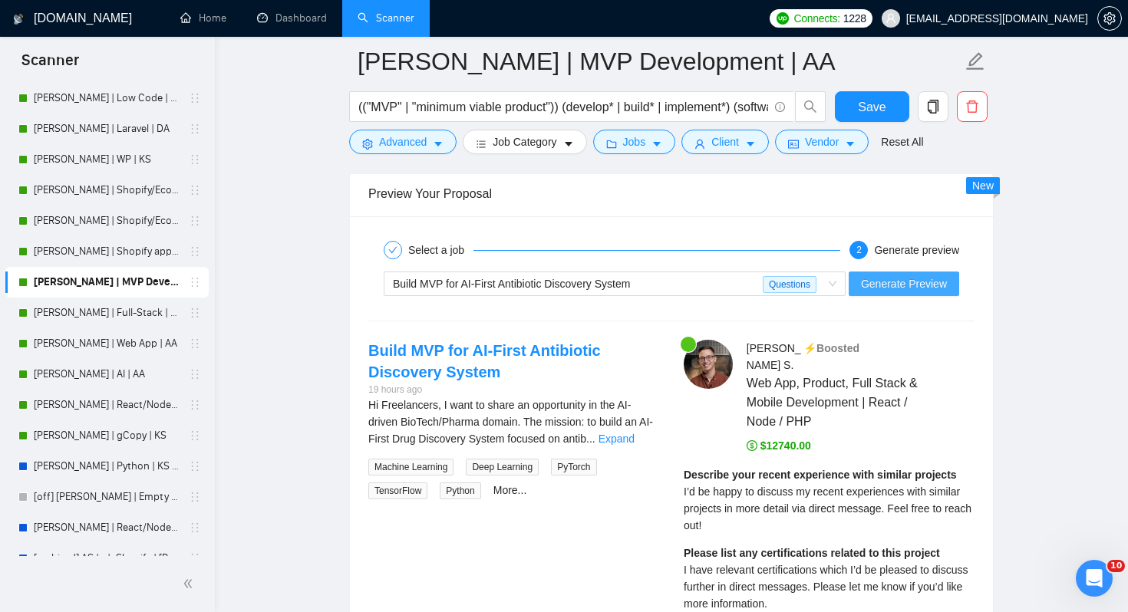
click at [887, 285] on span "Generate Preview" at bounding box center [904, 284] width 86 height 17
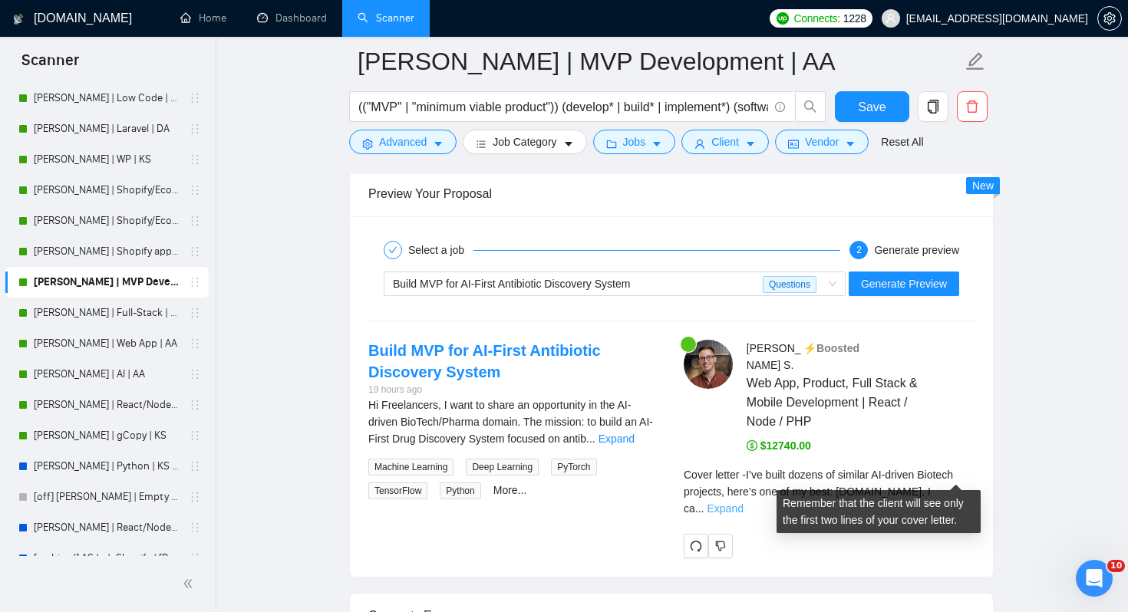
click at [743, 503] on link "Expand" at bounding box center [725, 509] width 36 height 12
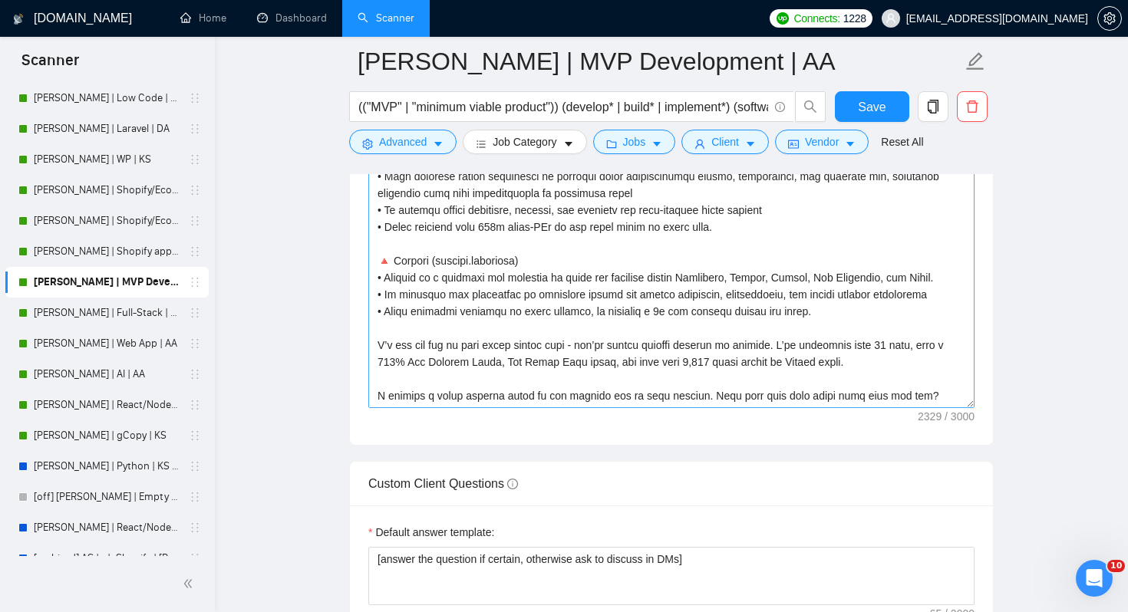
scroll to position [1916, 0]
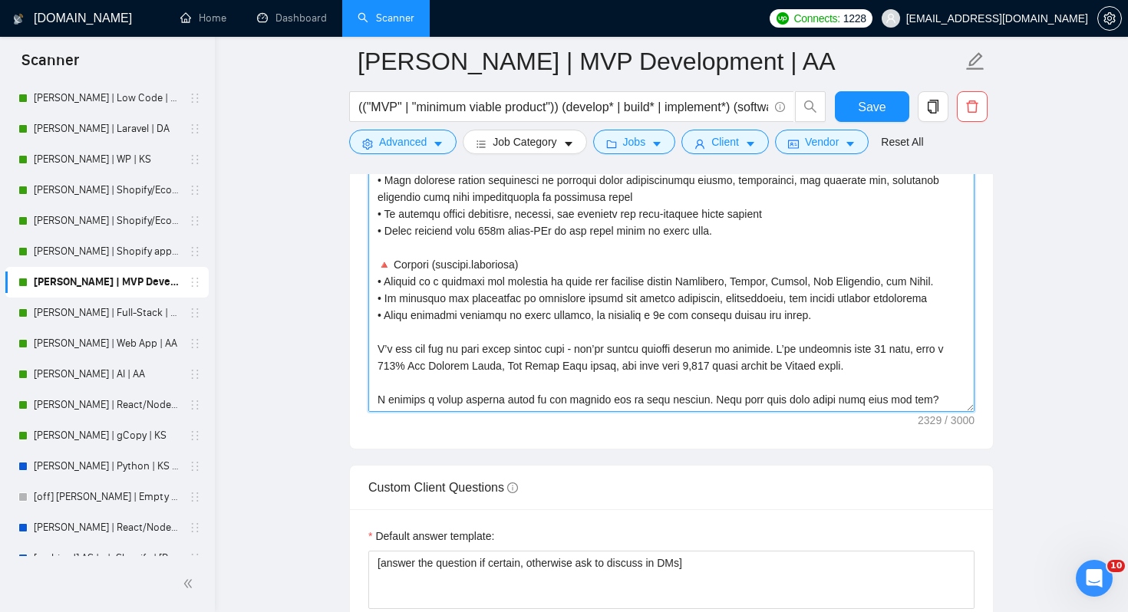
click at [597, 332] on textarea "Cover letter template:" at bounding box center [671, 239] width 606 height 345
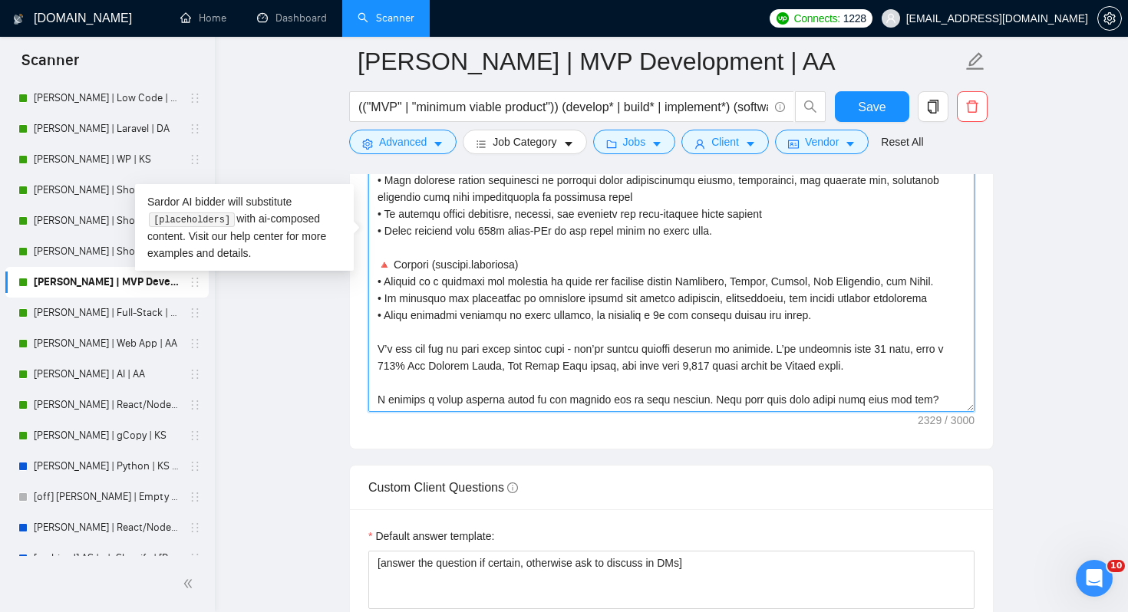
click at [603, 328] on textarea "Cover letter template:" at bounding box center [671, 239] width 606 height 345
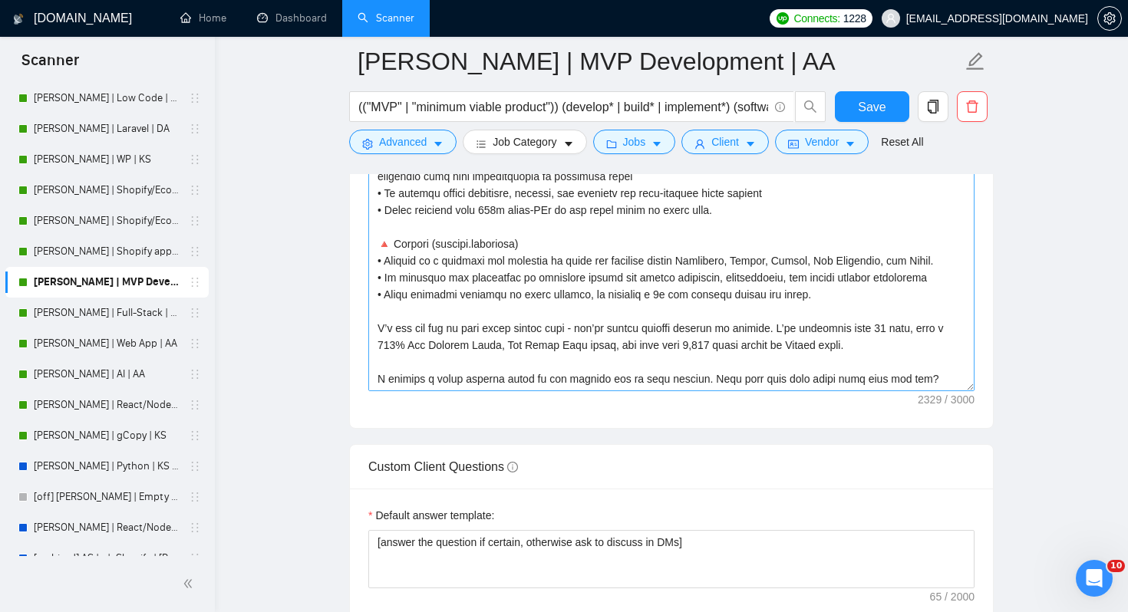
scroll to position [1936, 0]
click at [843, 301] on textarea "Cover letter template:" at bounding box center [671, 219] width 606 height 345
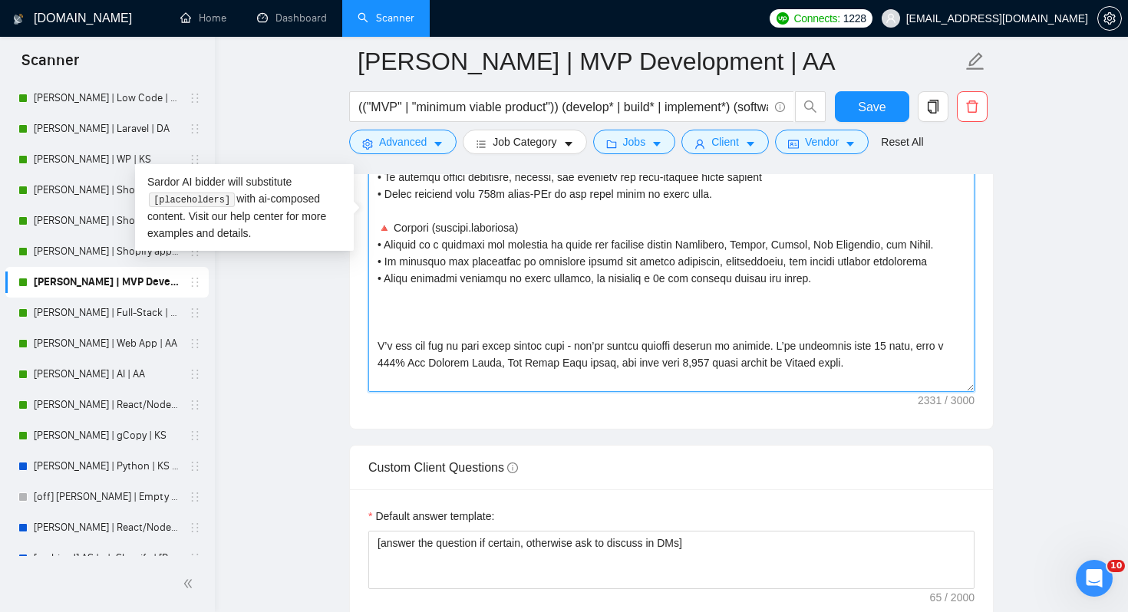
paste textarea "[Make this paragraph very short and simple, 2-3 sentences. use this template: "…"
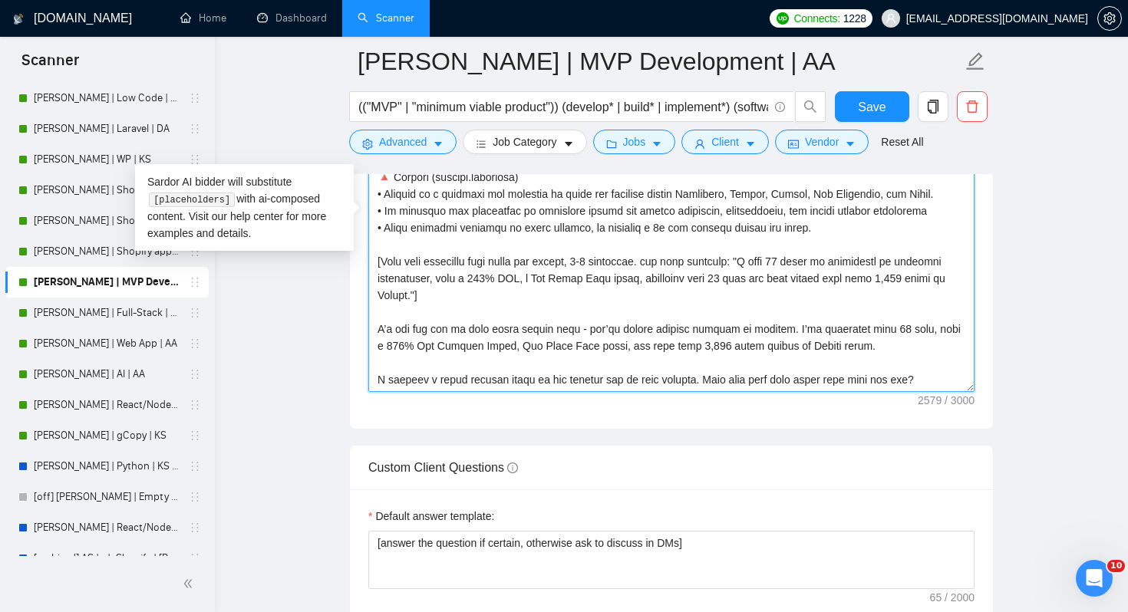
scroll to position [304, 0]
drag, startPoint x: 899, startPoint y: 344, endPoint x: 356, endPoint y: 322, distance: 543.8
click at [356, 322] on div "Cover letter template:" at bounding box center [671, 217] width 643 height 424
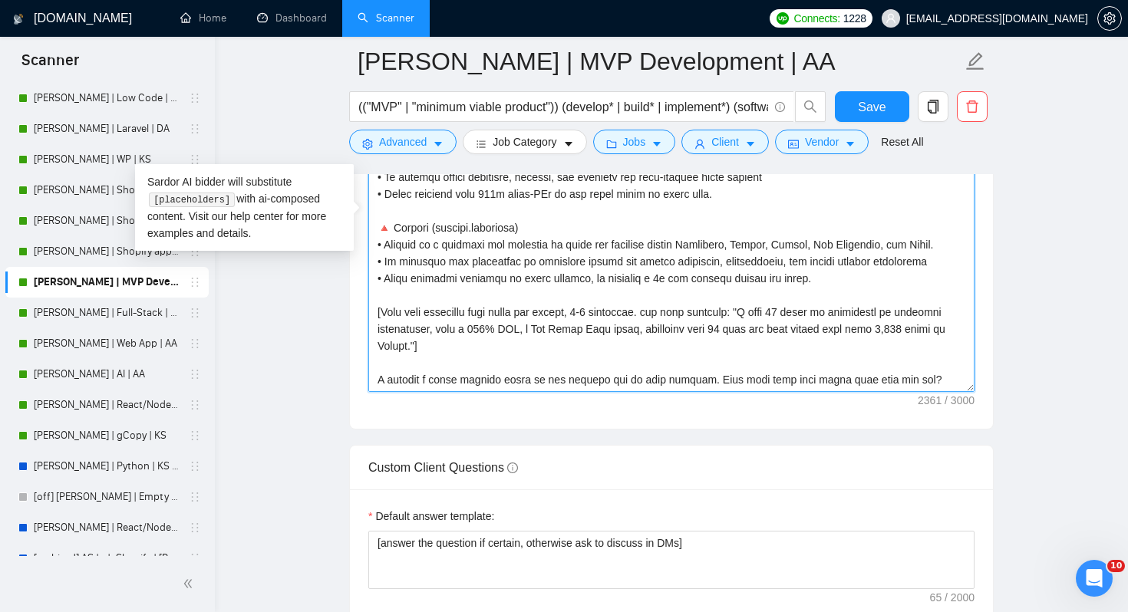
scroll to position [253, 0]
drag, startPoint x: 773, startPoint y: 312, endPoint x: 499, endPoint y: 348, distance: 276.4
click at [499, 348] on textarea "Cover letter template:" at bounding box center [671, 219] width 606 height 345
paste textarea "’m not the one to talk about myself much - you’ve likely already checked my pro…"
click at [779, 336] on textarea "Cover letter template:" at bounding box center [671, 219] width 606 height 345
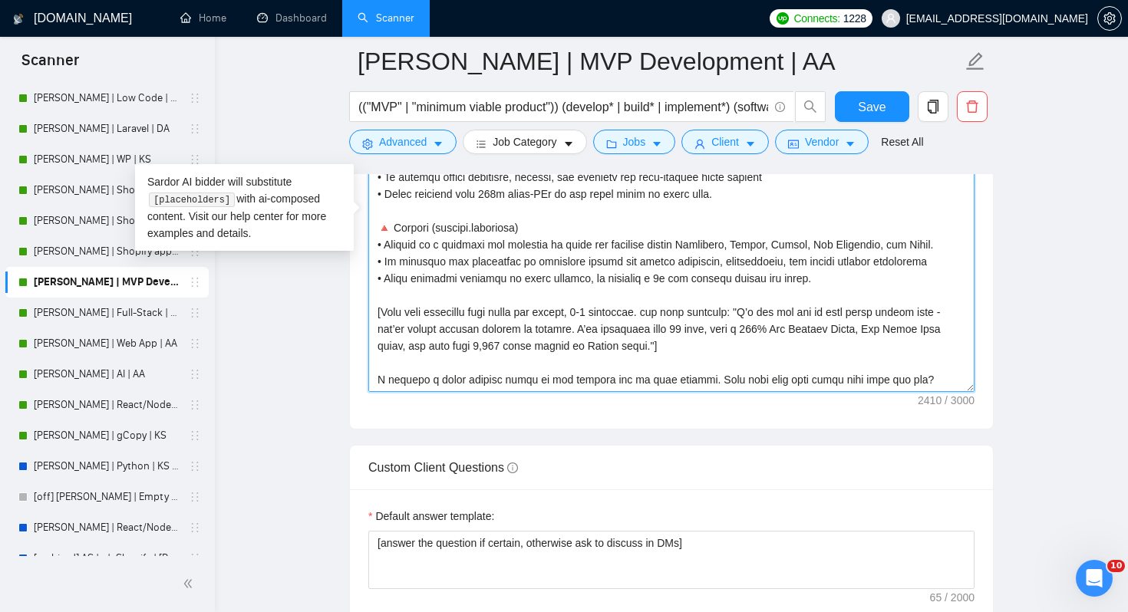
click at [770, 342] on textarea "Cover letter template:" at bounding box center [671, 219] width 606 height 345
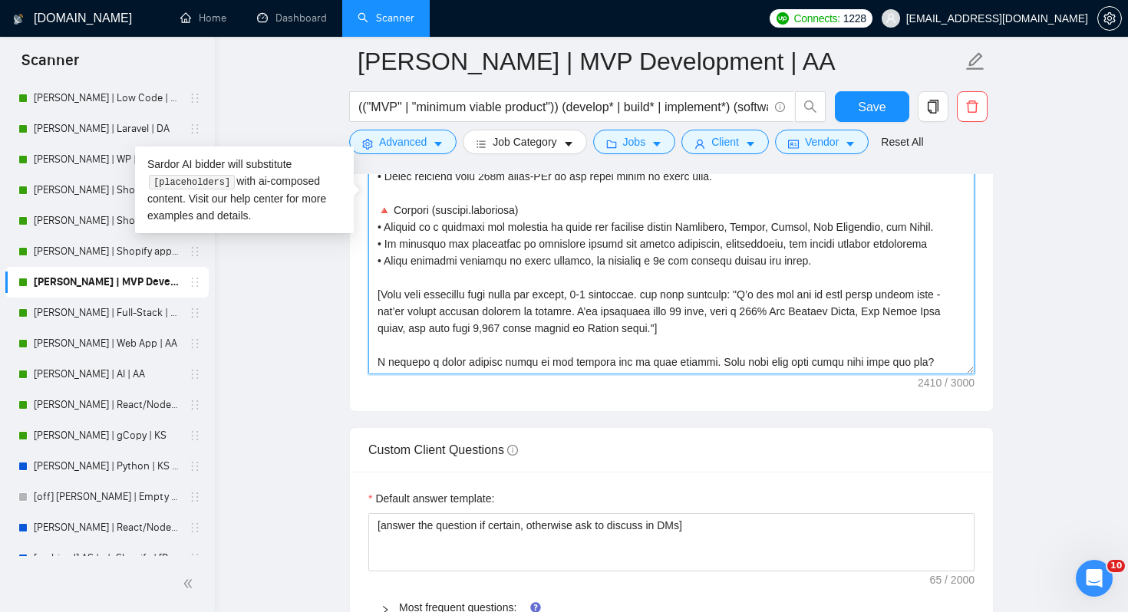
scroll to position [1956, 0]
click at [730, 291] on textarea "Cover letter template:" at bounding box center [671, 199] width 606 height 345
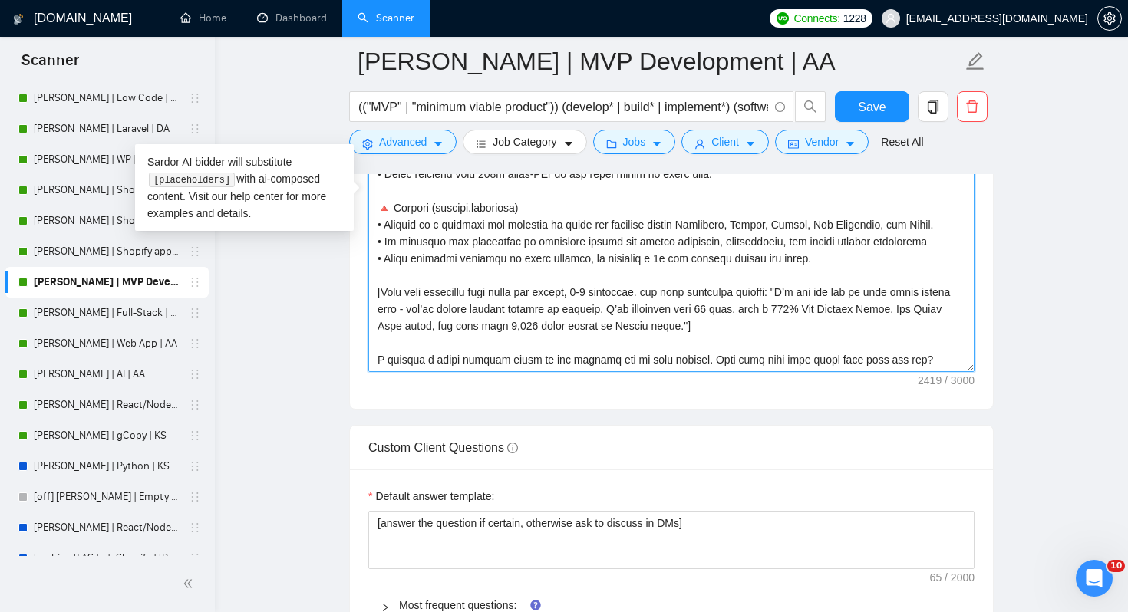
drag, startPoint x: 784, startPoint y: 328, endPoint x: 729, endPoint y: 277, distance: 75.0
click at [729, 277] on textarea "Cover letter template:" at bounding box center [671, 199] width 606 height 345
click at [768, 321] on textarea "Cover letter template:" at bounding box center [671, 199] width 606 height 345
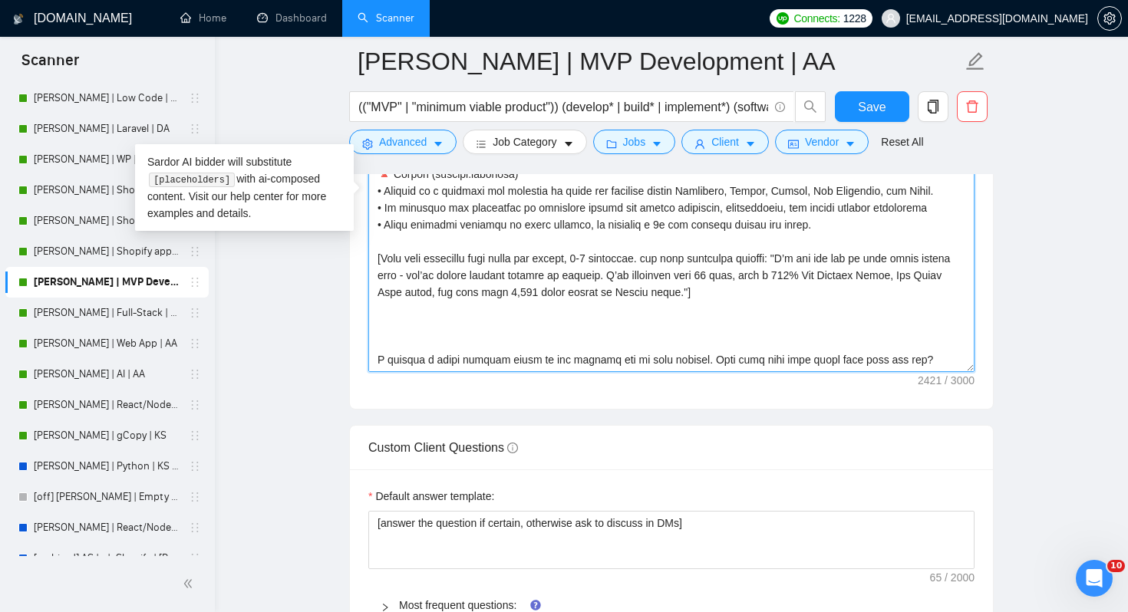
paste textarea "[Make this paragraph very short and simple, 2-3 sentences. use this paragraph e…"
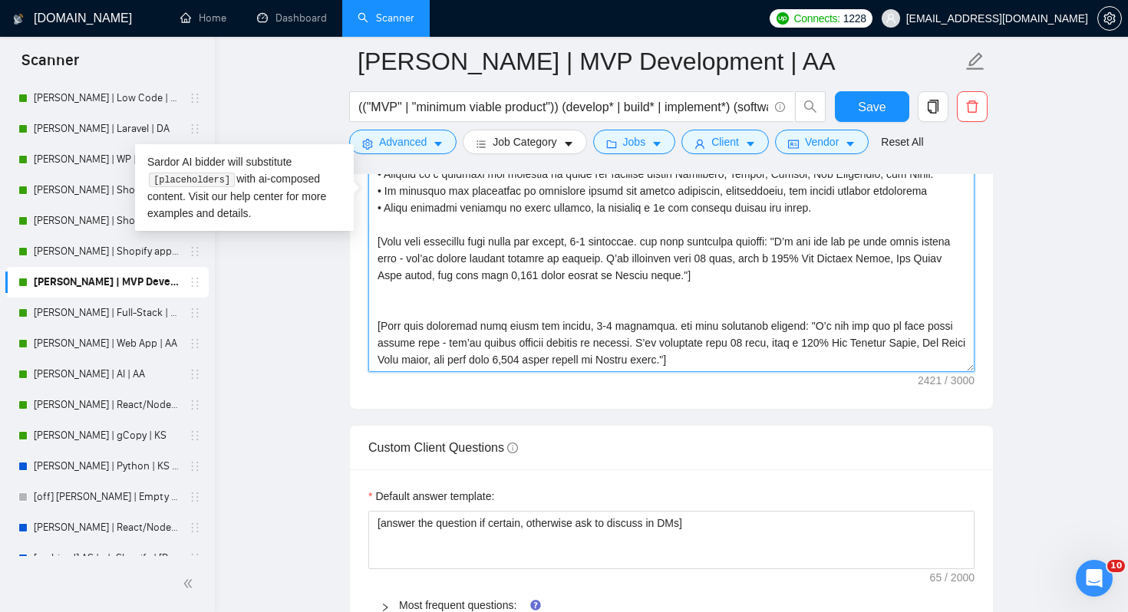
scroll to position [304, 0]
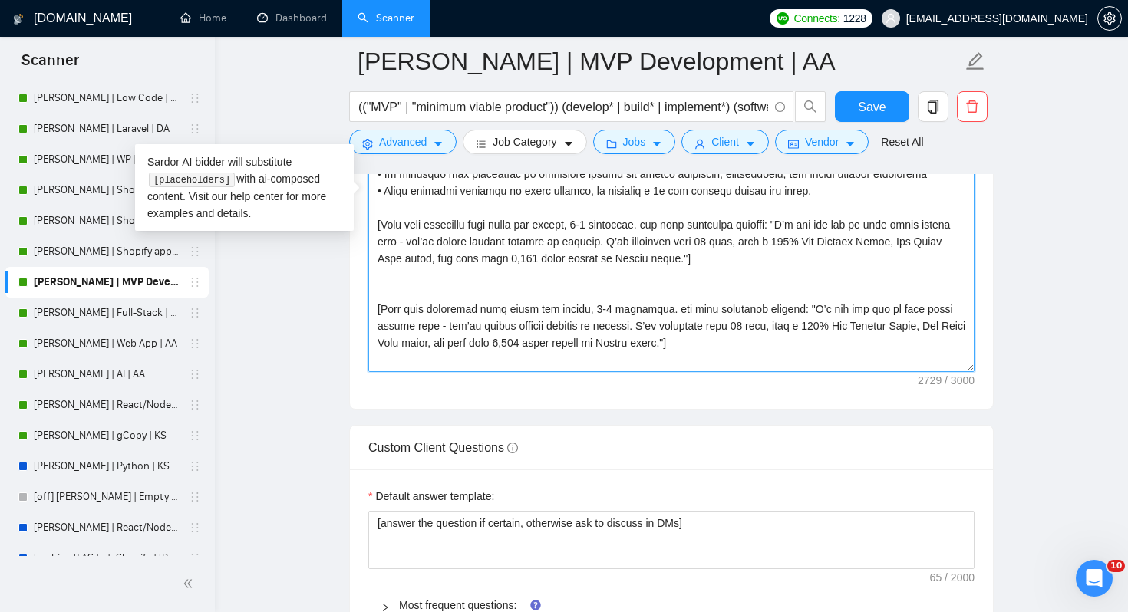
click at [684, 315] on textarea "Cover letter template:" at bounding box center [671, 199] width 606 height 345
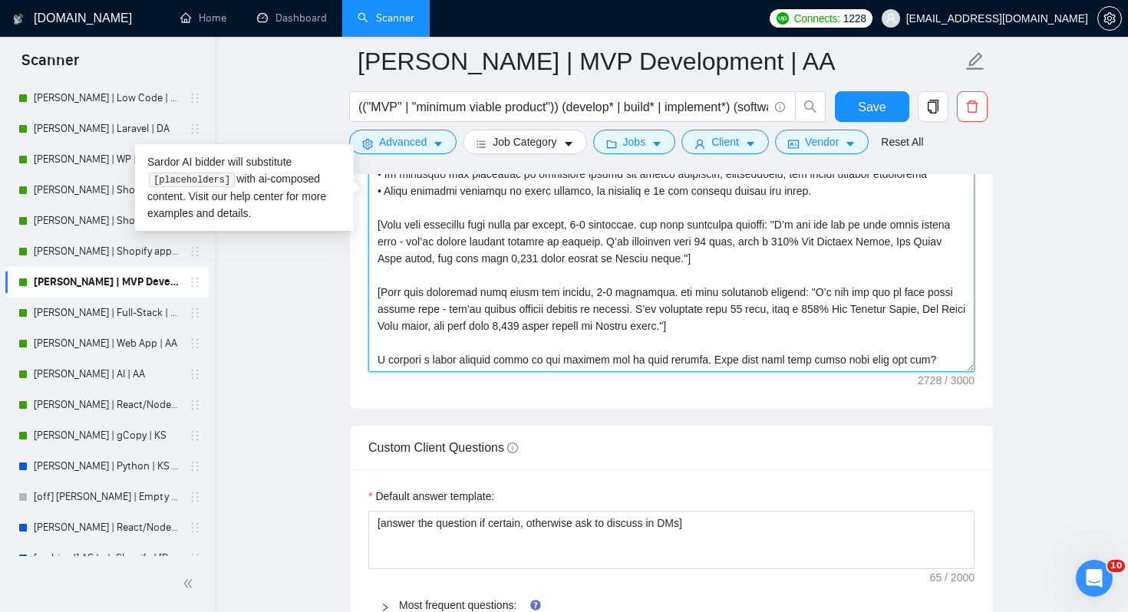
scroll to position [321, 0]
drag, startPoint x: 951, startPoint y: 358, endPoint x: 368, endPoint y: 357, distance: 582.5
click at [368, 357] on textarea "Cover letter template:" at bounding box center [671, 199] width 606 height 345
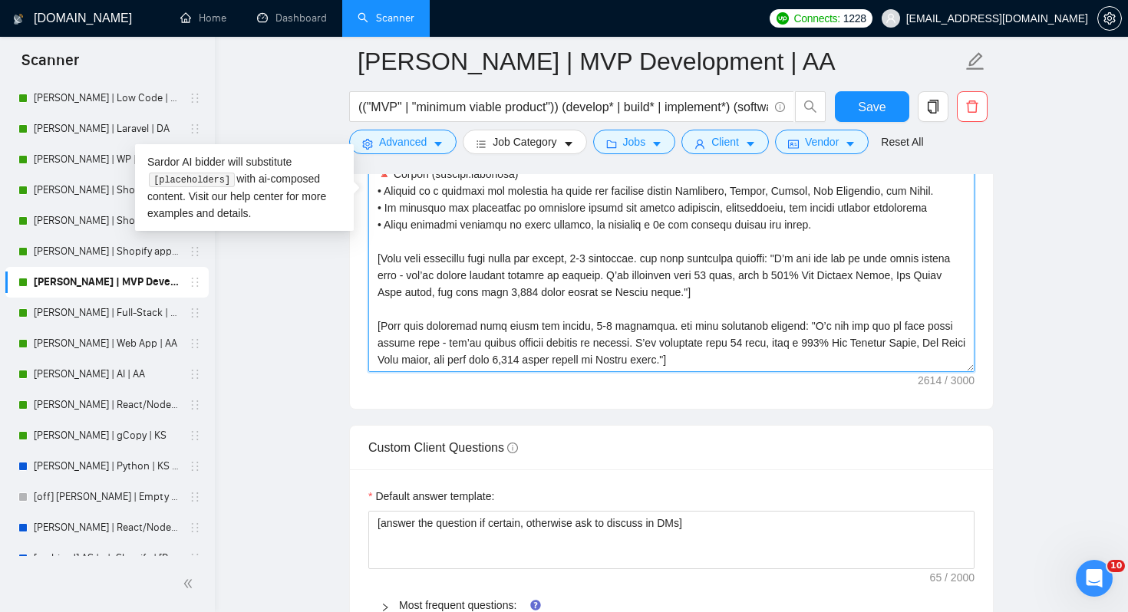
scroll to position [287, 0]
drag, startPoint x: 818, startPoint y: 328, endPoint x: 752, endPoint y: 358, distance: 72.5
click at [752, 358] on textarea "Cover letter template:" at bounding box center [671, 199] width 606 height 345
drag, startPoint x: 755, startPoint y: 362, endPoint x: 819, endPoint y: 328, distance: 72.5
click at [819, 328] on textarea "Cover letter template:" at bounding box center [671, 199] width 606 height 345
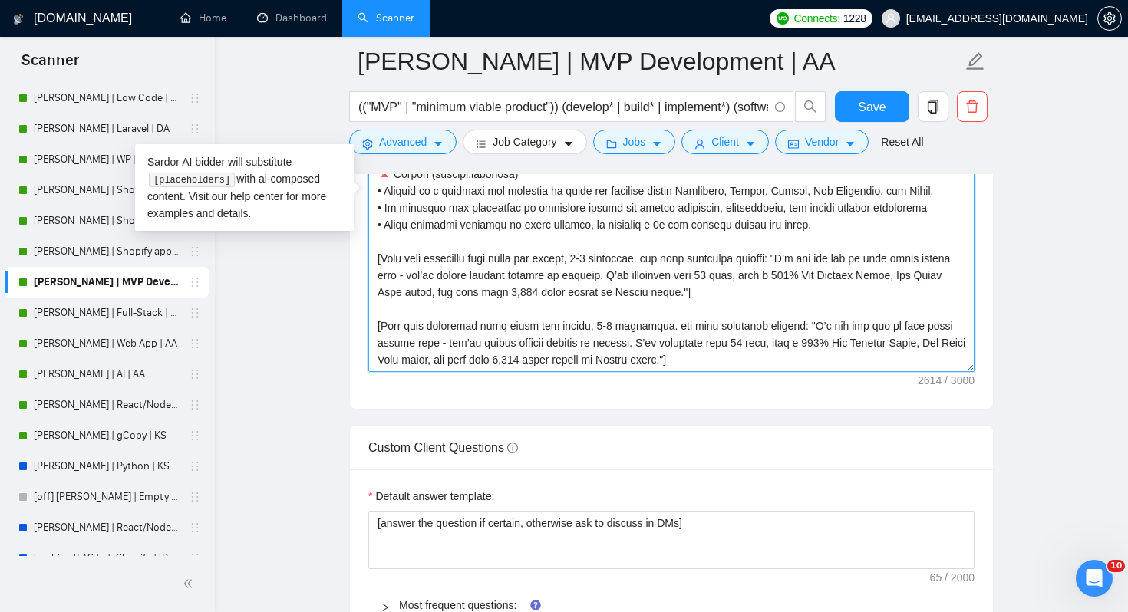
paste textarea "believe a quick meeting would be the easiest way to move forward. What time thi…"
type textarea "[Don't write any greeting. For the remaining cover letter, use English in conve…"
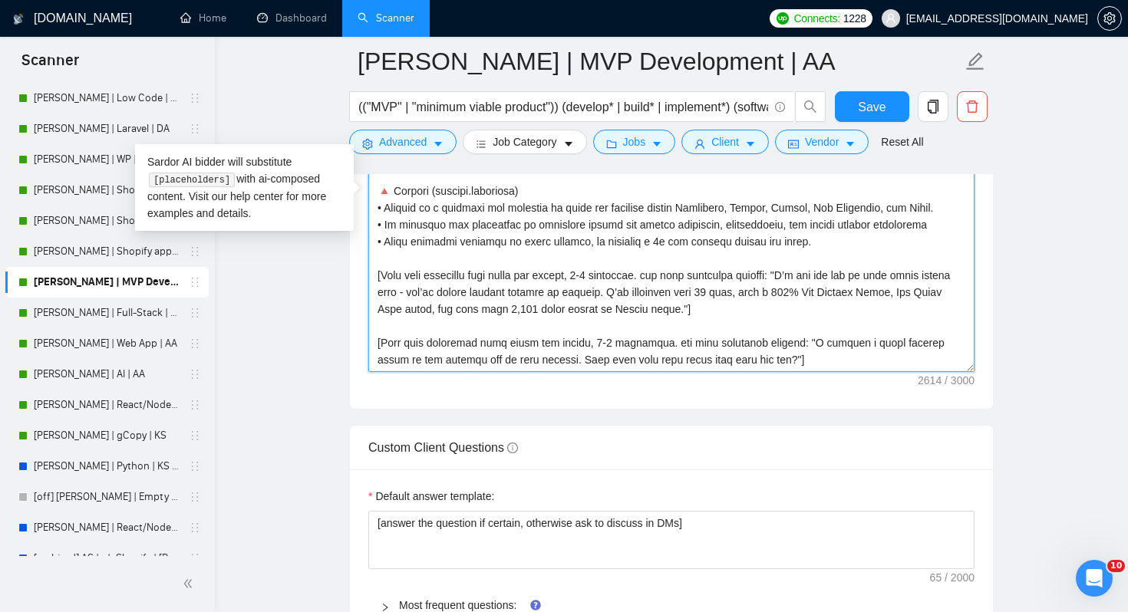
scroll to position [270, 0]
click at [777, 318] on textarea "Cover letter template:" at bounding box center [671, 199] width 606 height 345
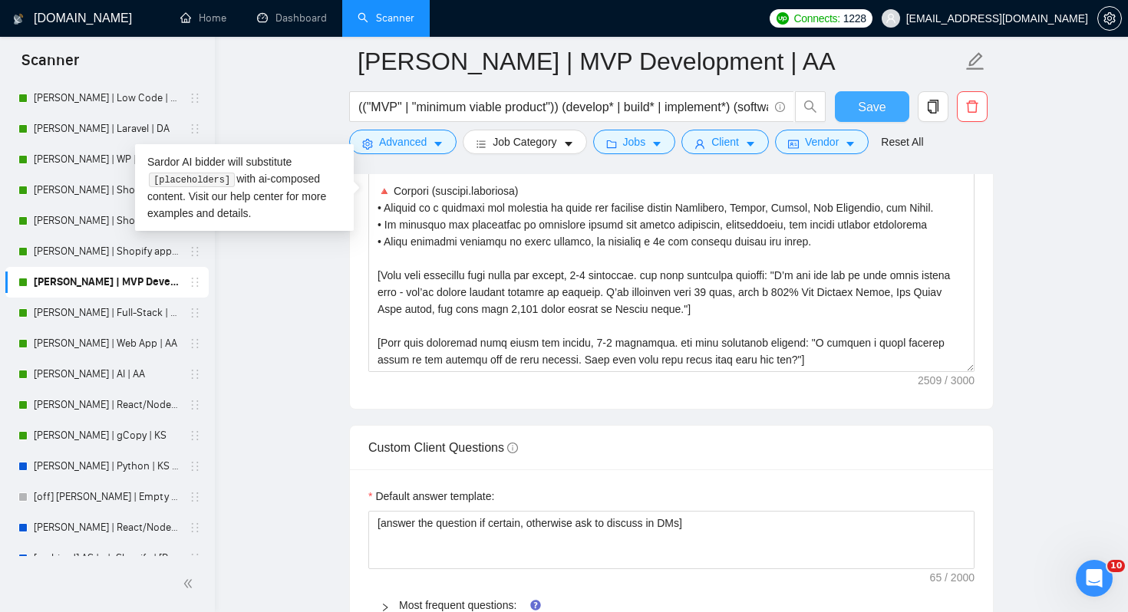
click at [861, 114] on span "Save" at bounding box center [872, 106] width 28 height 19
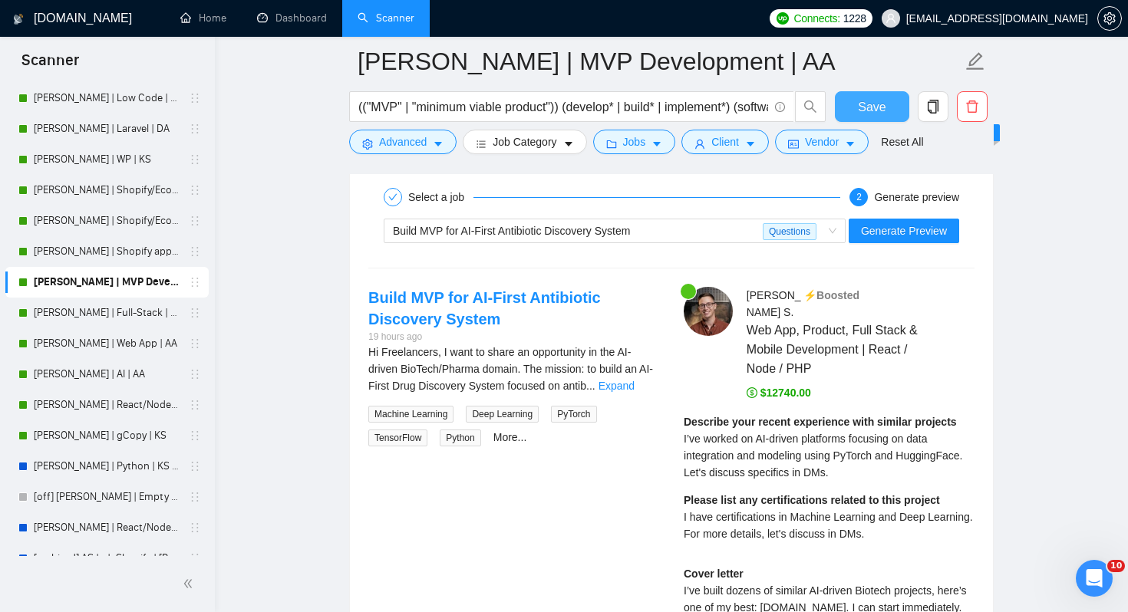
scroll to position [3035, 0]
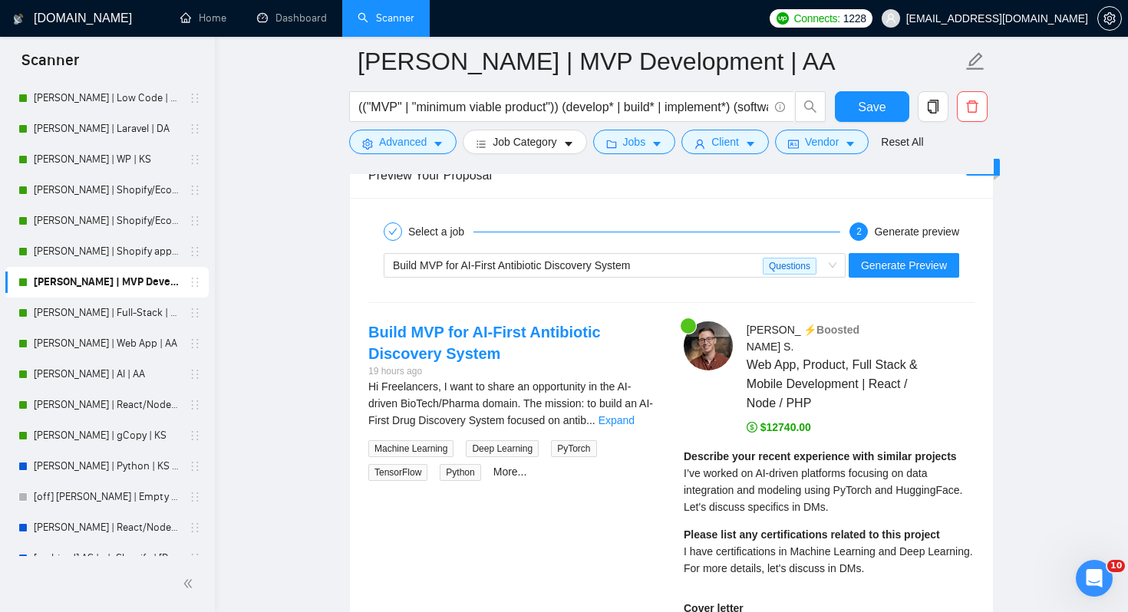
click at [719, 241] on div "Select a job 2 Generate preview" at bounding box center [671, 231] width 606 height 31
click at [694, 257] on div "Build MVP for AI-First Antibiotic Discovery System" at bounding box center [578, 265] width 370 height 23
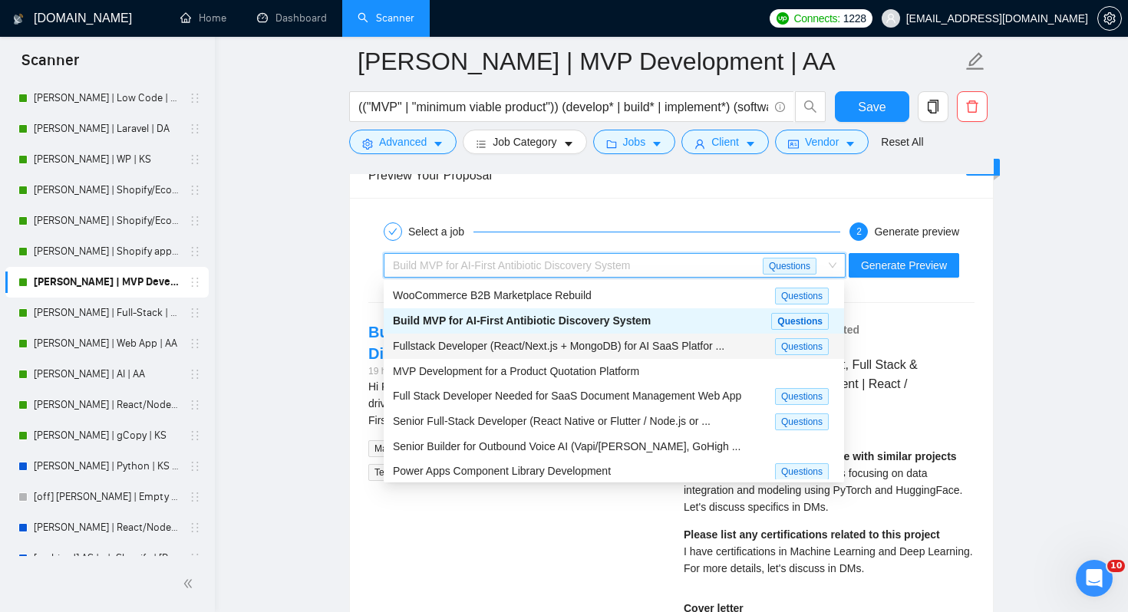
click at [536, 352] on div "Fullstack Developer (React/Next.js + MongoDB) for AI SaaS Platfor ..." at bounding box center [584, 347] width 382 height 18
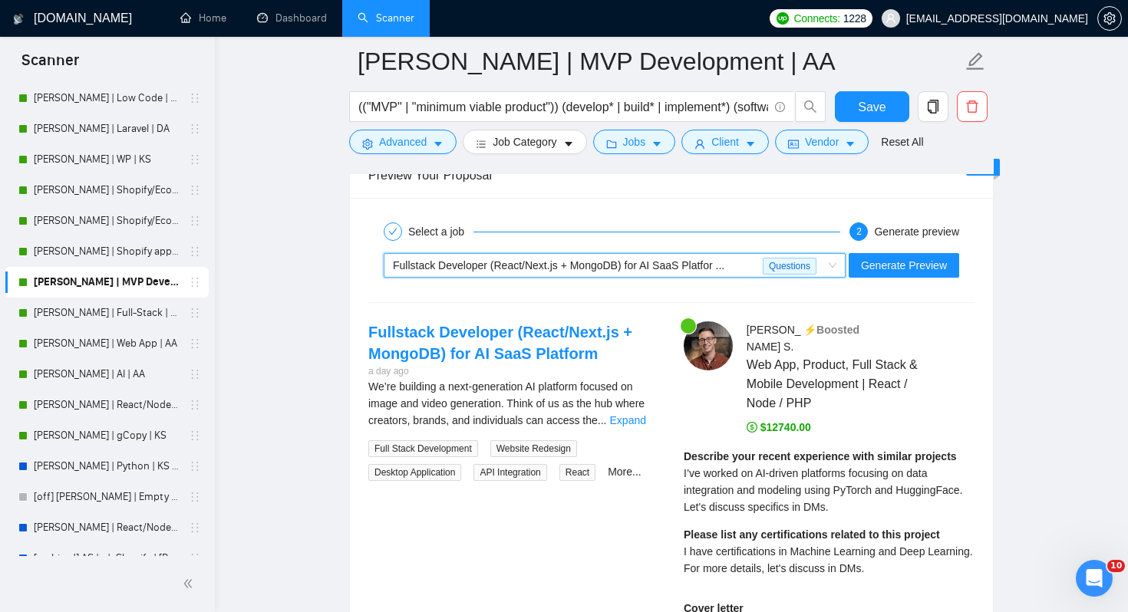
click at [537, 268] on span "Fullstack Developer (React/Next.js + MongoDB) for AI SaaS Platfor ..." at bounding box center [559, 265] width 332 height 12
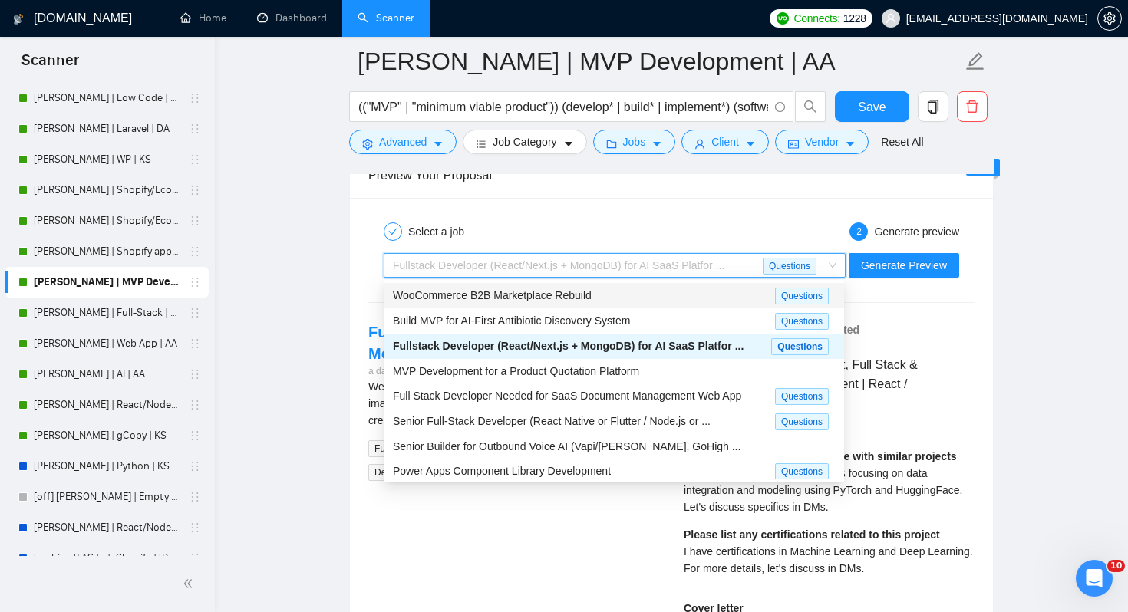
click at [741, 261] on div "Fullstack Developer (React/Next.js + MongoDB) for AI SaaS Platfor ..." at bounding box center [578, 265] width 370 height 23
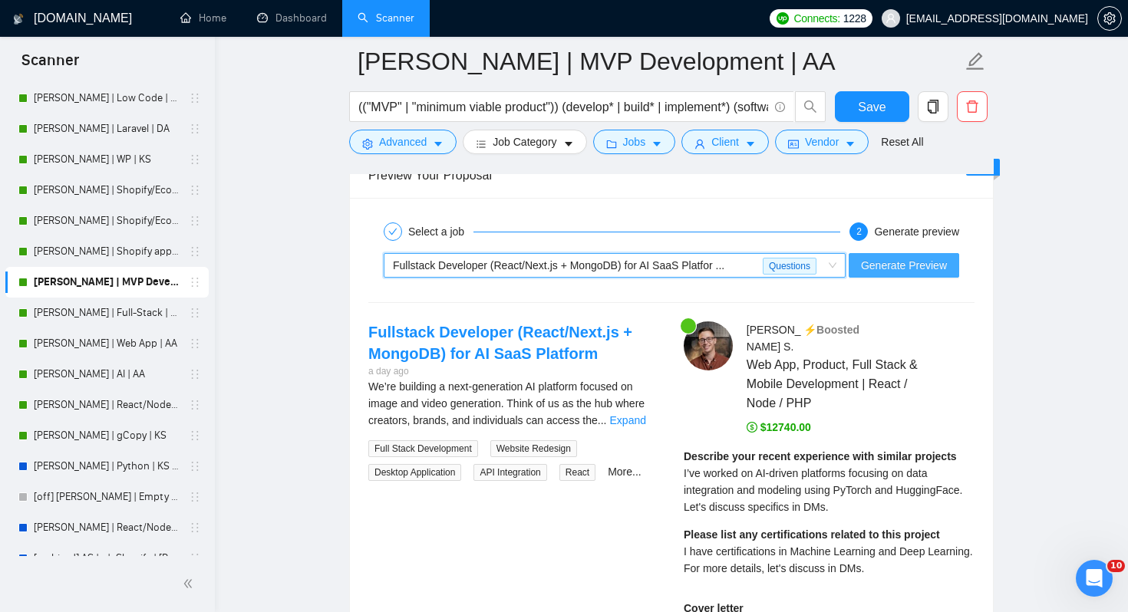
click at [893, 258] on span "Generate Preview" at bounding box center [904, 265] width 86 height 17
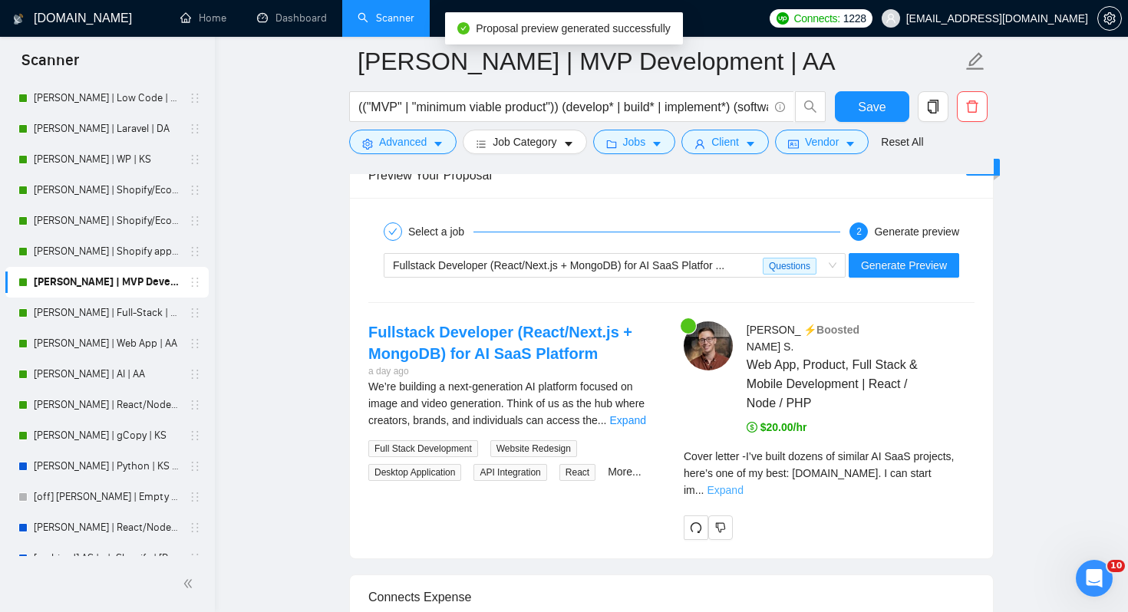
click at [743, 484] on link "Expand" at bounding box center [725, 490] width 36 height 12
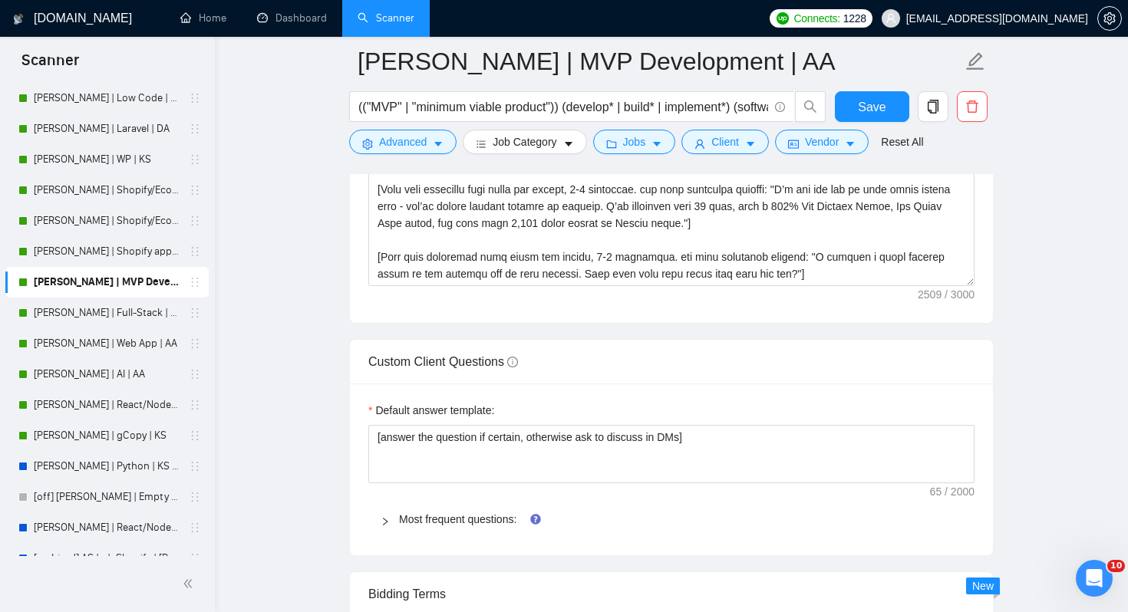
scroll to position [2045, 0]
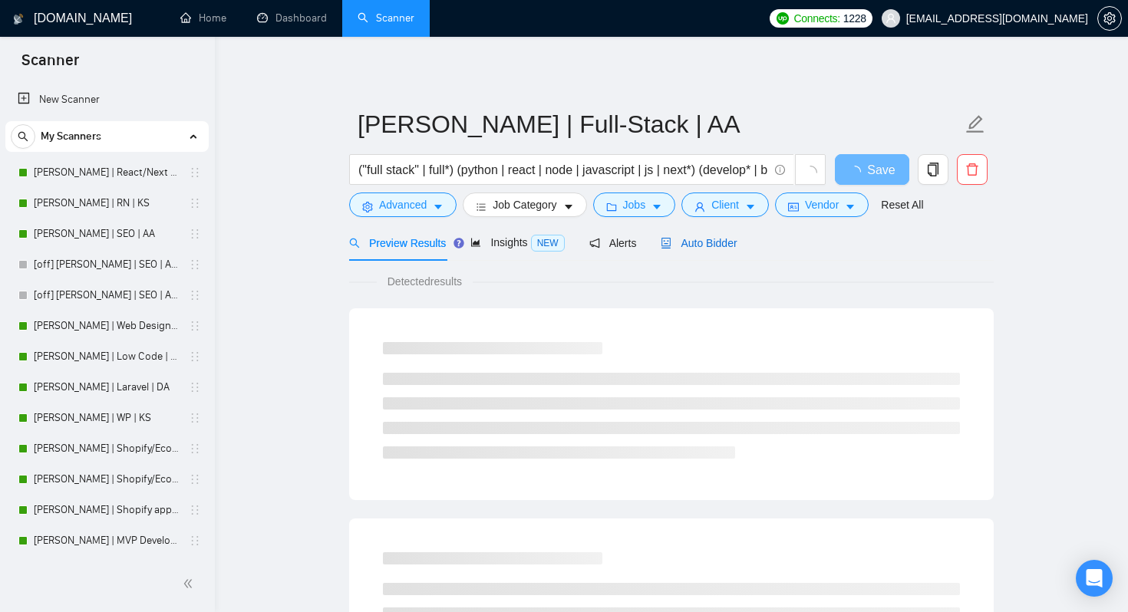
click at [672, 241] on icon "robot" at bounding box center [666, 243] width 11 height 11
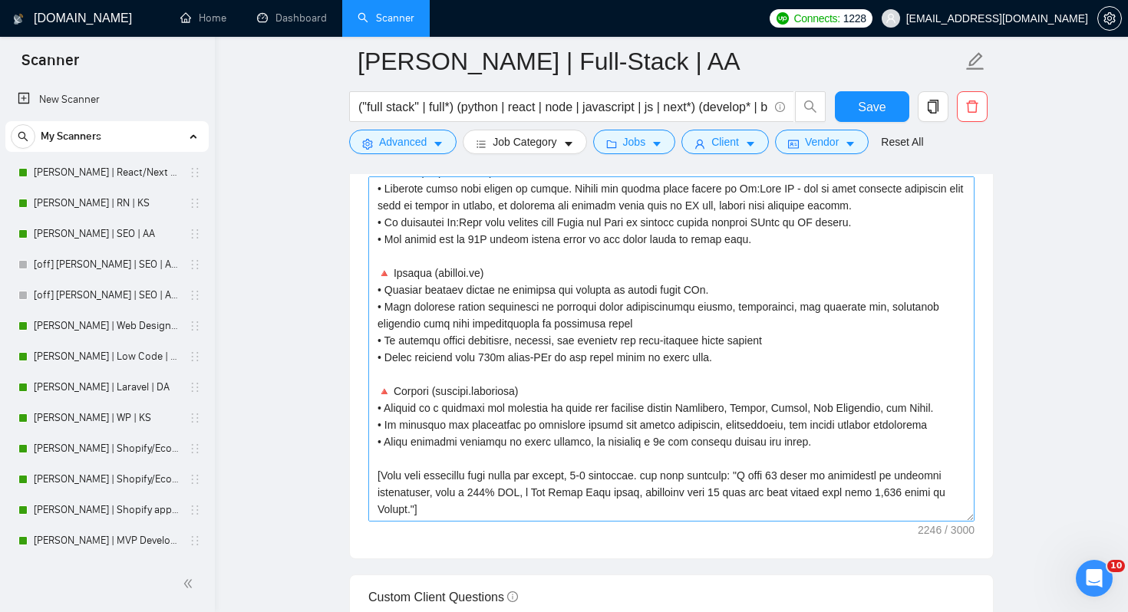
scroll to position [1787, 0]
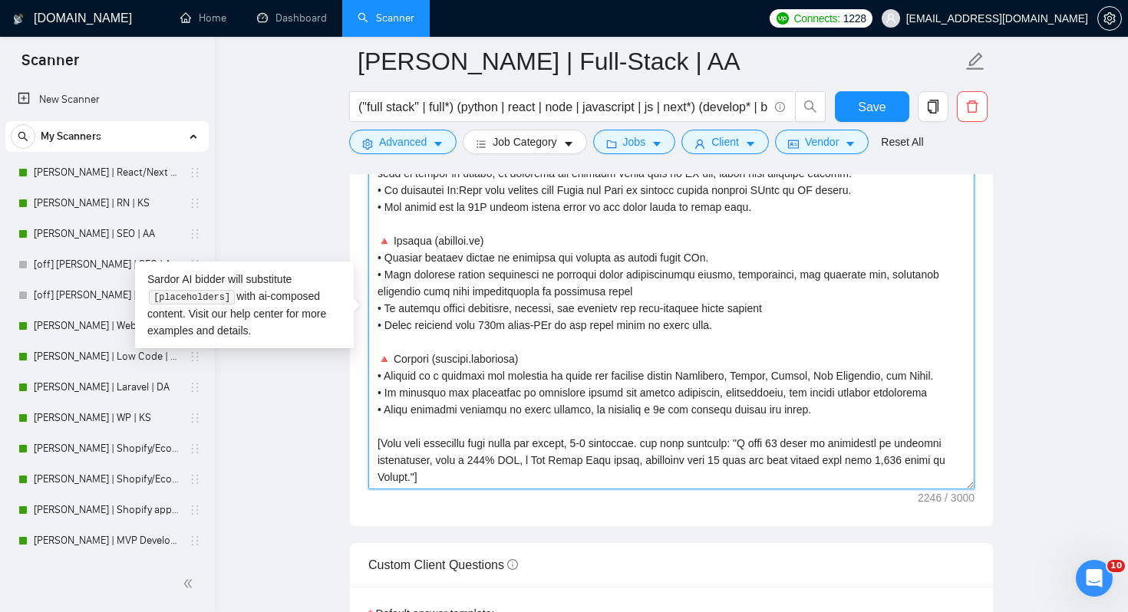
drag, startPoint x: 515, startPoint y: 477, endPoint x: 366, endPoint y: 435, distance: 154.6
click at [366, 435] on div "Cover letter template:" at bounding box center [671, 315] width 643 height 424
